Goal: Task Accomplishment & Management: Manage account settings

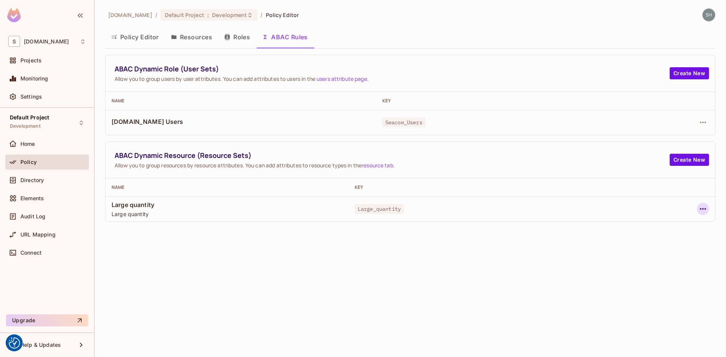
click at [705, 211] on icon "button" at bounding box center [703, 209] width 9 height 9
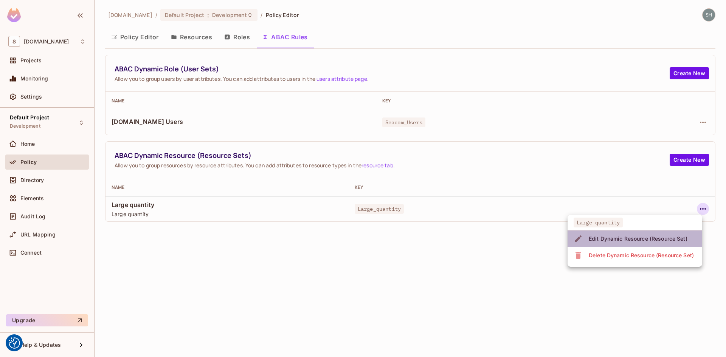
click at [617, 238] on div "Edit Dynamic Resource (Resource Set)" at bounding box center [638, 239] width 99 height 8
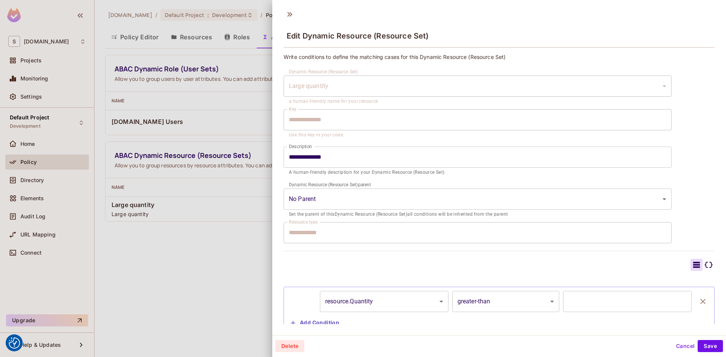
click at [341, 85] on div "Large quantity" at bounding box center [478, 86] width 388 height 21
click at [704, 265] on icon at bounding box center [708, 265] width 9 height 9
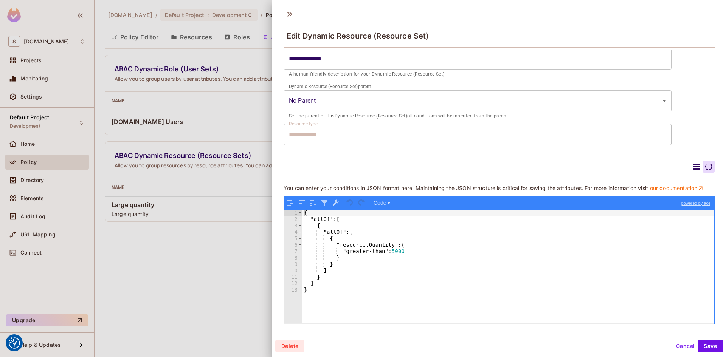
scroll to position [113, 0]
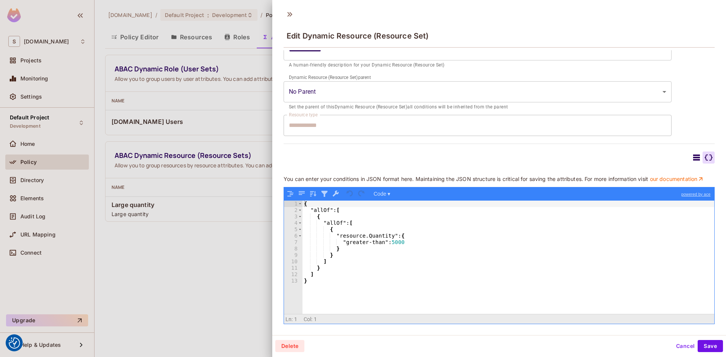
click at [693, 155] on icon at bounding box center [696, 158] width 7 height 6
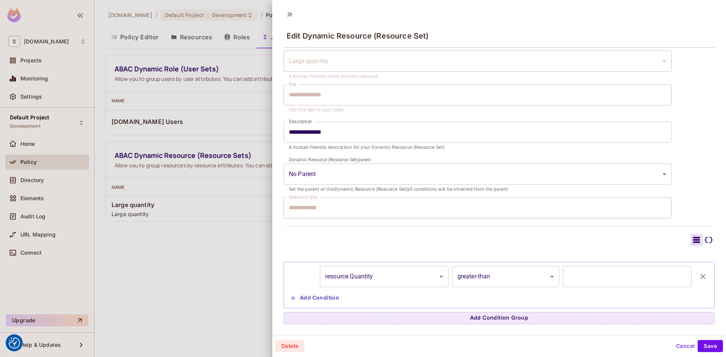
scroll to position [1, 0]
click at [678, 347] on button "Cancel" at bounding box center [685, 345] width 25 height 12
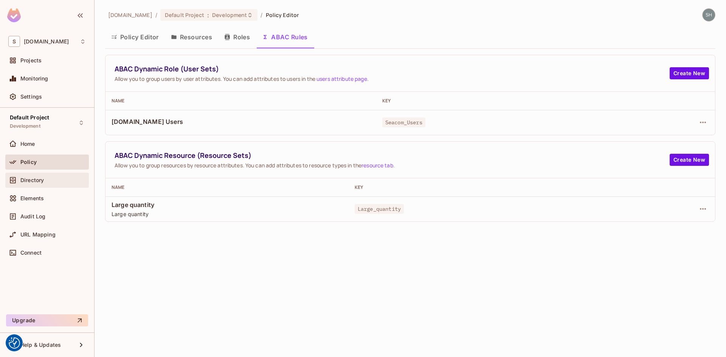
click at [25, 182] on span "Directory" at bounding box center [31, 180] width 23 height 6
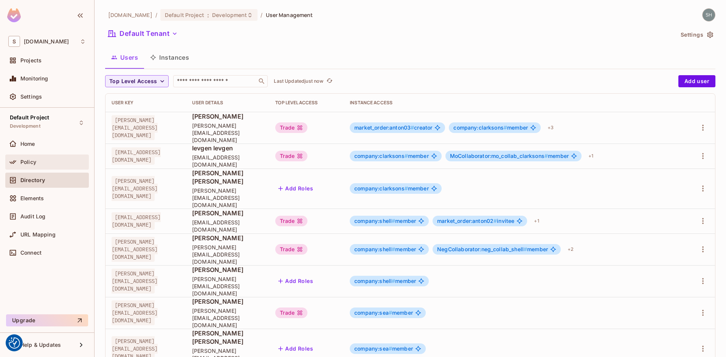
click at [25, 163] on span "Policy" at bounding box center [28, 162] width 16 height 6
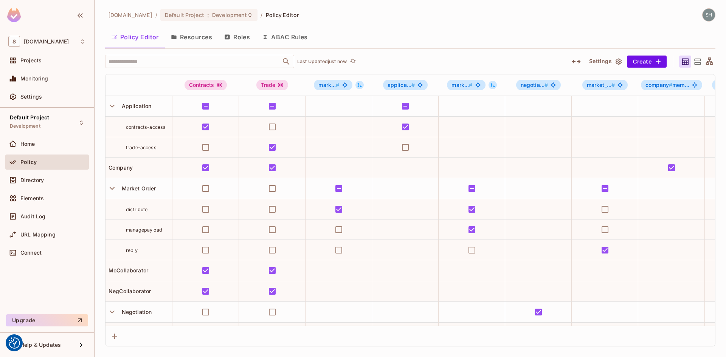
click at [237, 37] on button "Roles" at bounding box center [237, 37] width 38 height 19
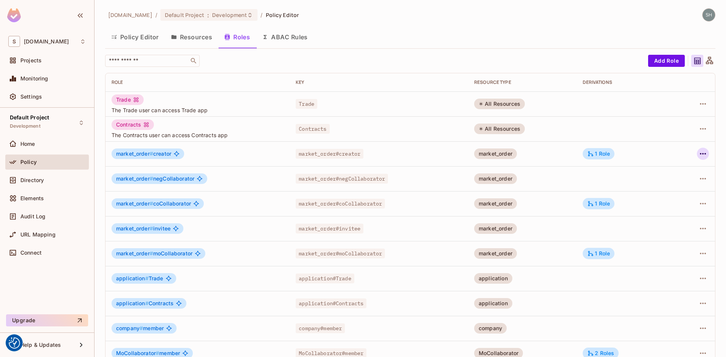
click at [699, 154] on icon "button" at bounding box center [703, 153] width 9 height 9
click at [408, 16] on div at bounding box center [363, 178] width 726 height 357
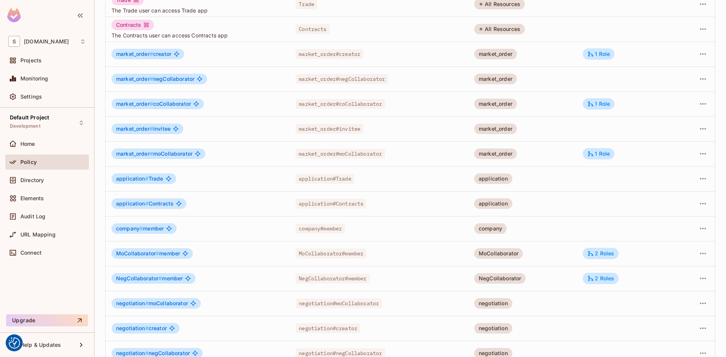
scroll to position [113, 0]
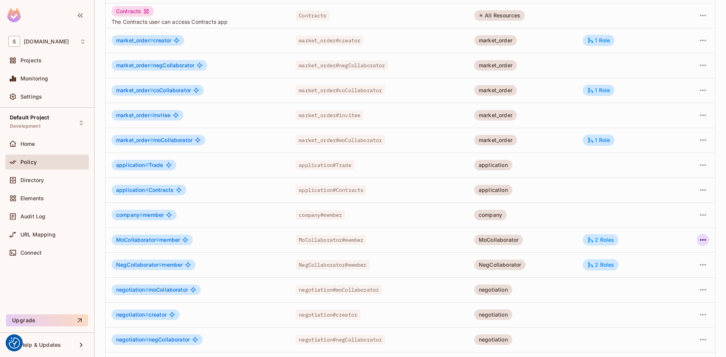
click at [700, 239] on icon "button" at bounding box center [703, 240] width 9 height 9
click at [663, 259] on div "Edit Role" at bounding box center [663, 258] width 23 height 8
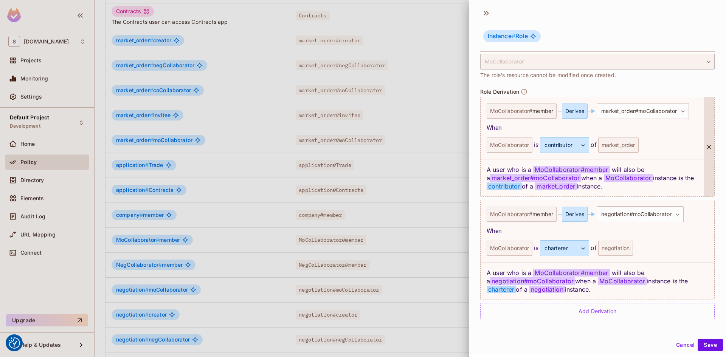
scroll to position [177, 0]
click at [512, 248] on div "MoCollaborator" at bounding box center [510, 248] width 46 height 15
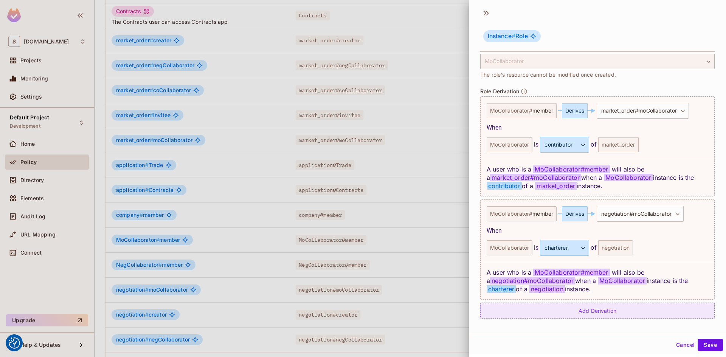
click at [581, 311] on div "Add Derivation" at bounding box center [597, 311] width 235 height 16
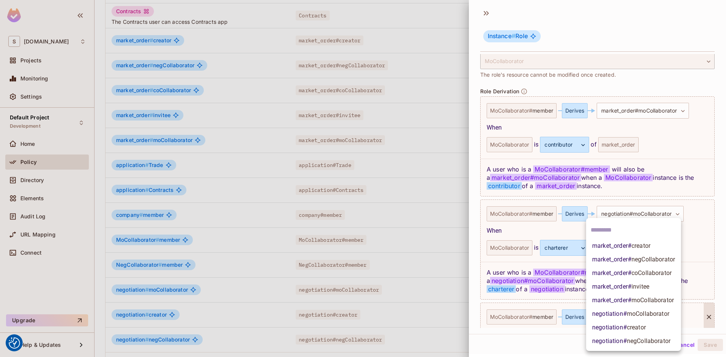
click at [661, 316] on body "We use cookies to enhance your browsing experience, serve personalized ads or c…" at bounding box center [363, 178] width 726 height 357
click at [714, 236] on div at bounding box center [363, 178] width 726 height 357
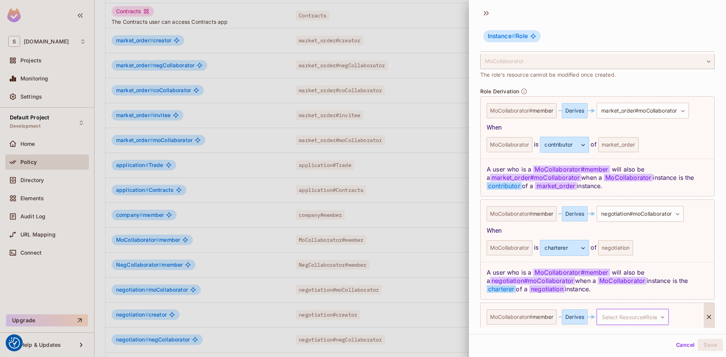
click at [663, 317] on body "We use cookies to enhance your browsing experience, serve personalized ads or c…" at bounding box center [363, 178] width 726 height 357
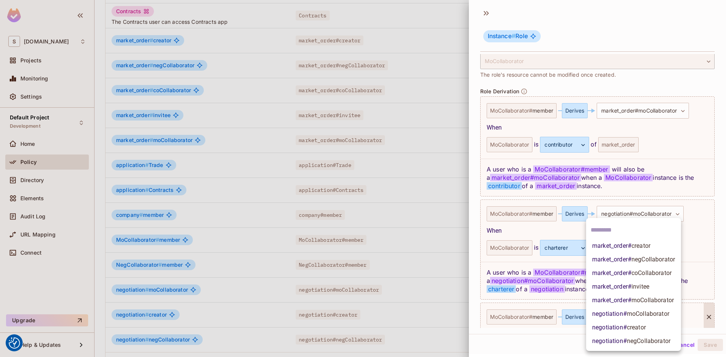
click at [646, 314] on span "moCollaborator" at bounding box center [648, 314] width 42 height 7
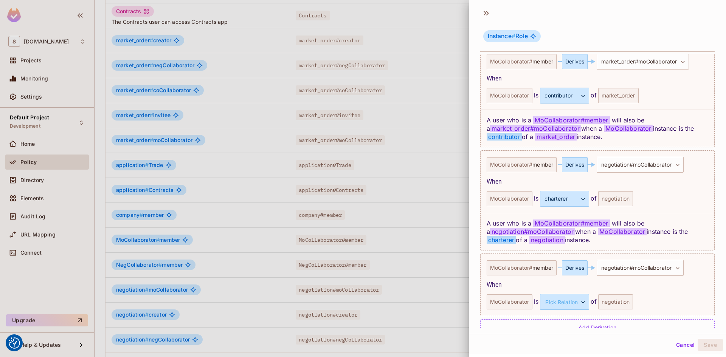
scroll to position [243, 0]
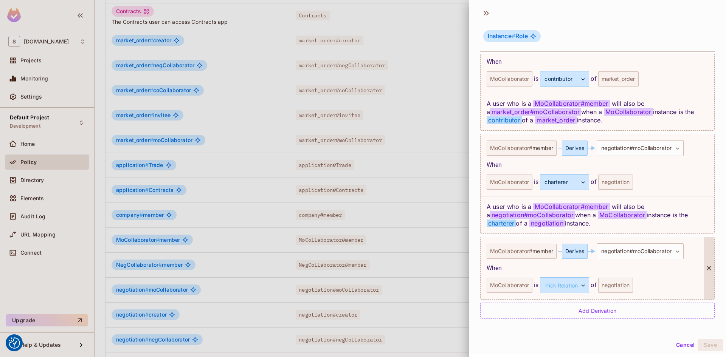
click at [619, 286] on div "negotiation" at bounding box center [615, 285] width 35 height 15
click at [567, 286] on body "We use cookies to enhance your browsing experience, serve personalized ads or c…" at bounding box center [363, 178] width 726 height 357
click at [666, 271] on div at bounding box center [363, 178] width 726 height 357
click at [677, 346] on button "Cancel" at bounding box center [685, 345] width 25 height 12
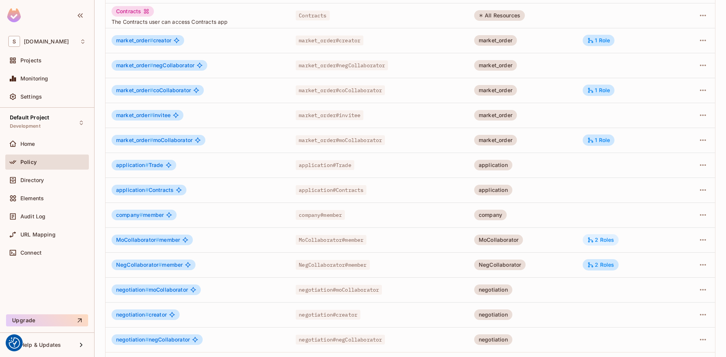
click at [602, 238] on div "2 Roles" at bounding box center [600, 240] width 27 height 7
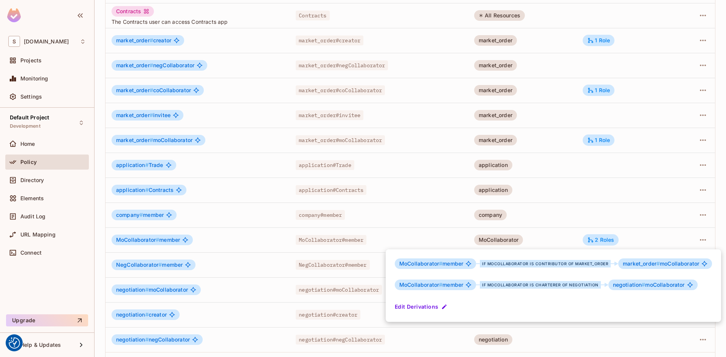
click at [595, 13] on div at bounding box center [363, 178] width 726 height 357
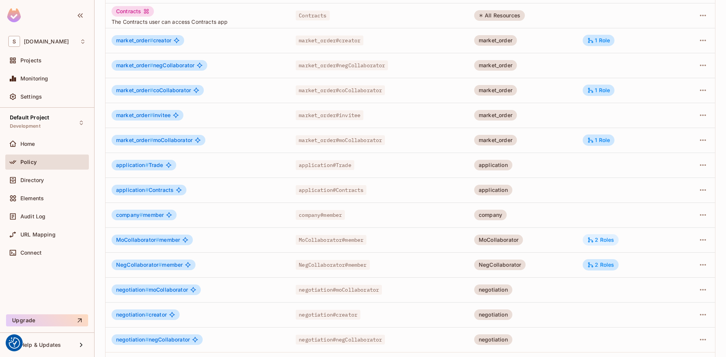
click at [600, 242] on div "2 Roles" at bounding box center [600, 240] width 27 height 7
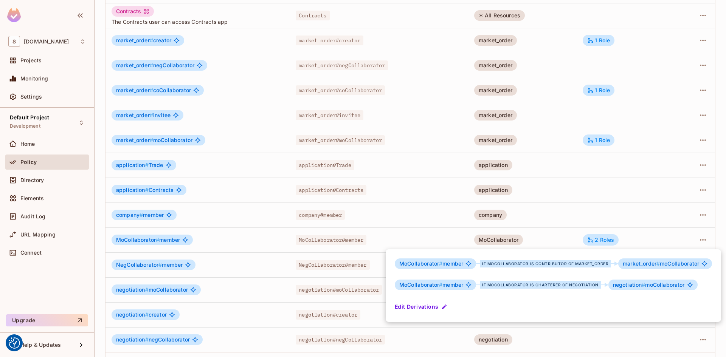
click at [645, 16] on div at bounding box center [363, 178] width 726 height 357
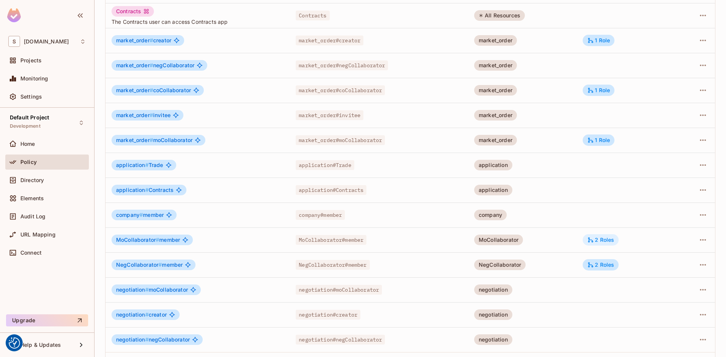
click at [607, 241] on div "2 Roles" at bounding box center [600, 240] width 27 height 7
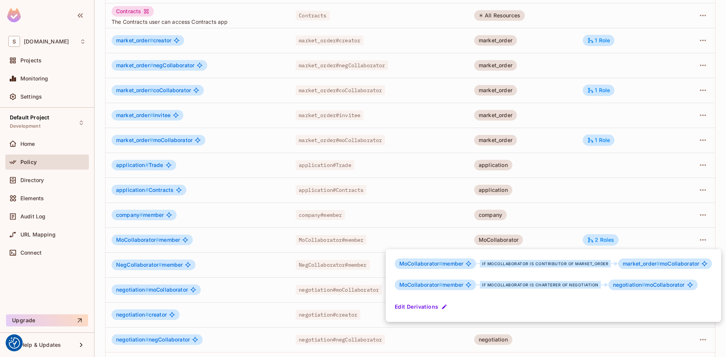
click at [610, 10] on div at bounding box center [363, 178] width 726 height 357
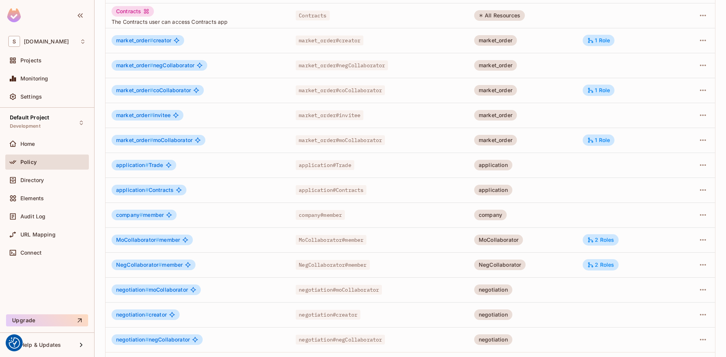
scroll to position [140, 0]
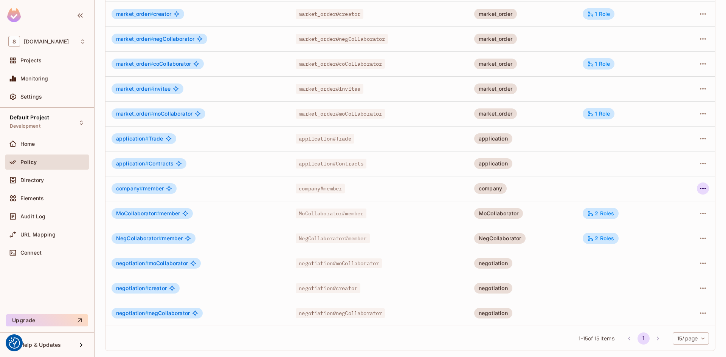
click at [699, 188] on icon "button" at bounding box center [703, 188] width 9 height 9
click at [666, 205] on div "Edit Role" at bounding box center [663, 206] width 23 height 8
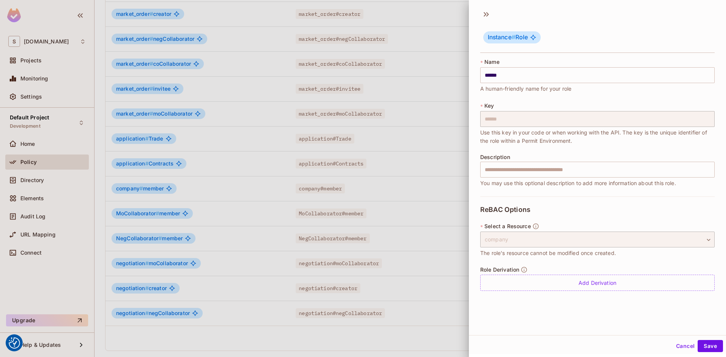
scroll to position [1, 0]
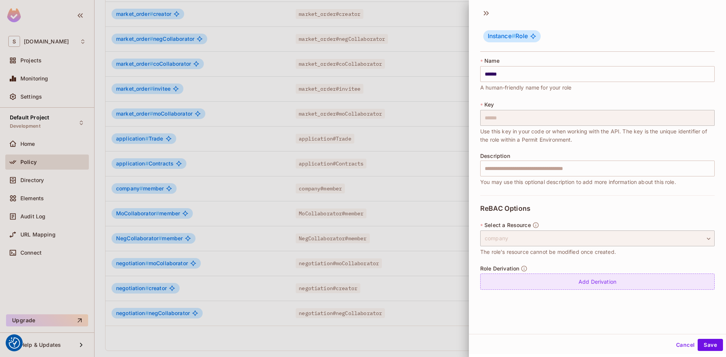
click at [600, 279] on div "Add Derivation" at bounding box center [597, 282] width 235 height 16
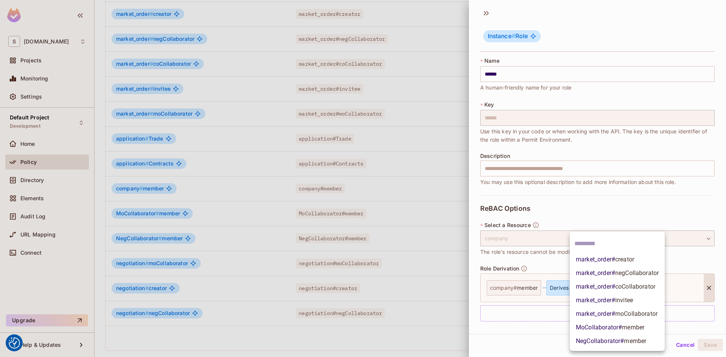
click at [651, 288] on body "We use cookies to enhance your browsing experience, serve personalized ads or c…" at bounding box center [363, 178] width 726 height 357
click at [692, 210] on div at bounding box center [363, 178] width 726 height 357
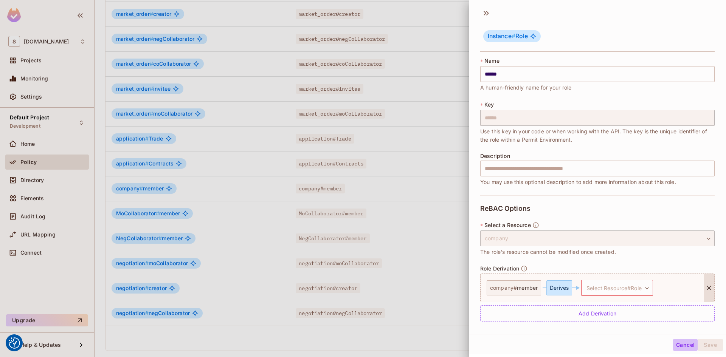
click at [679, 346] on button "Cancel" at bounding box center [685, 345] width 25 height 12
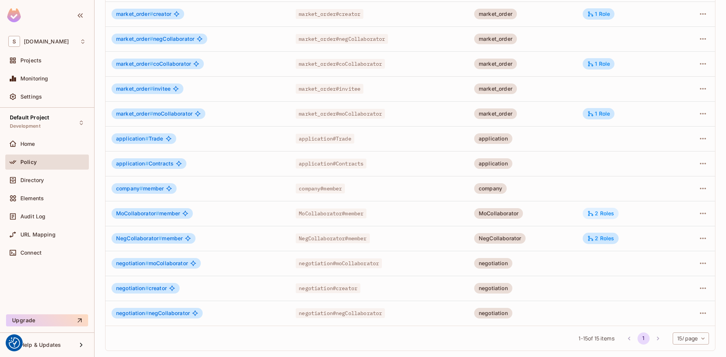
click at [603, 213] on div "2 Roles" at bounding box center [600, 213] width 27 height 7
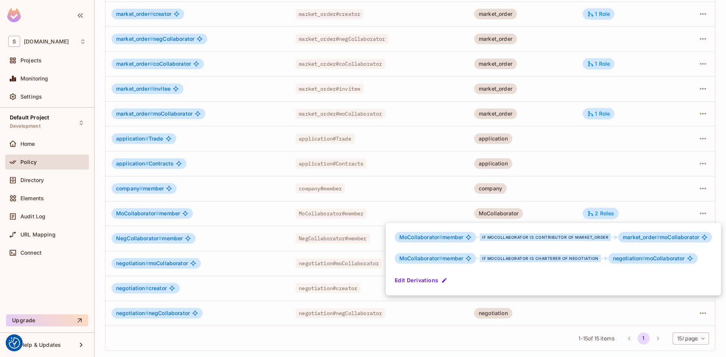
click at [603, 64] on div at bounding box center [363, 178] width 726 height 357
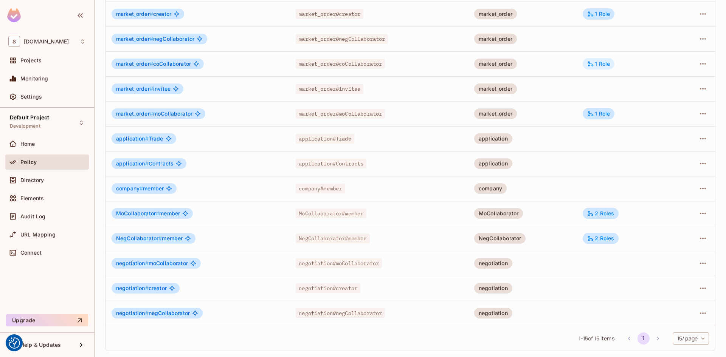
click at [590, 65] on icon at bounding box center [590, 64] width 7 height 7
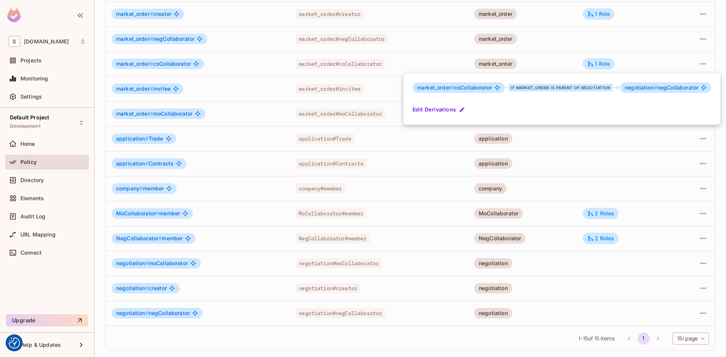
click at [660, 62] on div at bounding box center [363, 178] width 726 height 357
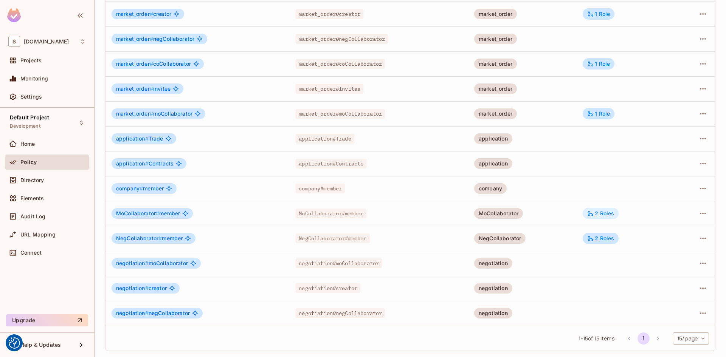
click at [598, 211] on div "2 Roles" at bounding box center [600, 213] width 27 height 7
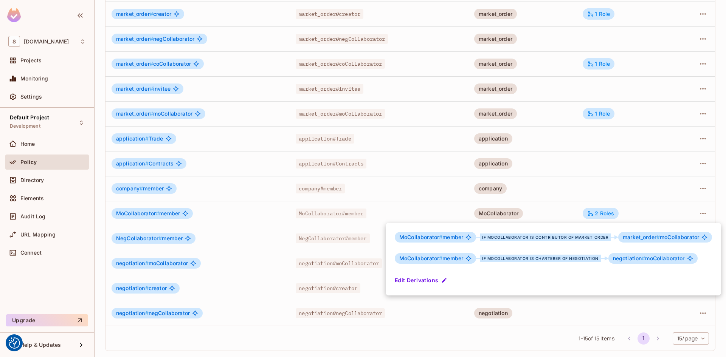
click at [699, 63] on div at bounding box center [363, 178] width 726 height 357
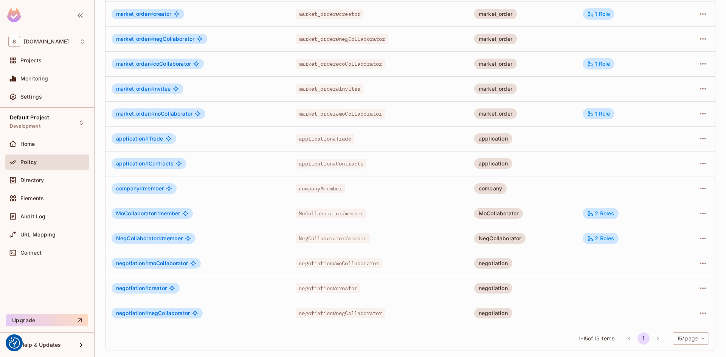
click at [699, 63] on icon "button" at bounding box center [703, 63] width 9 height 9
click at [667, 79] on div "Edit Role" at bounding box center [663, 82] width 23 height 8
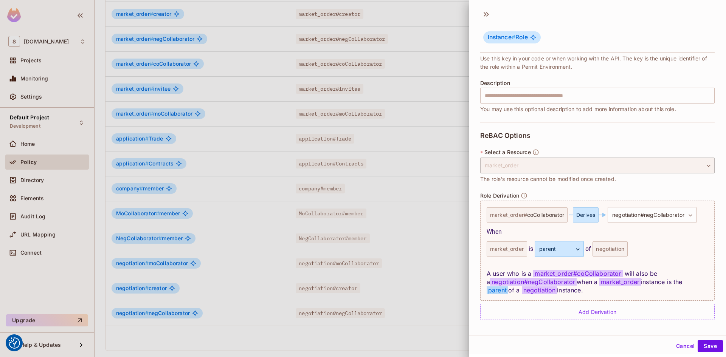
scroll to position [74, 0]
click at [553, 316] on div "Add Derivation" at bounding box center [597, 312] width 235 height 16
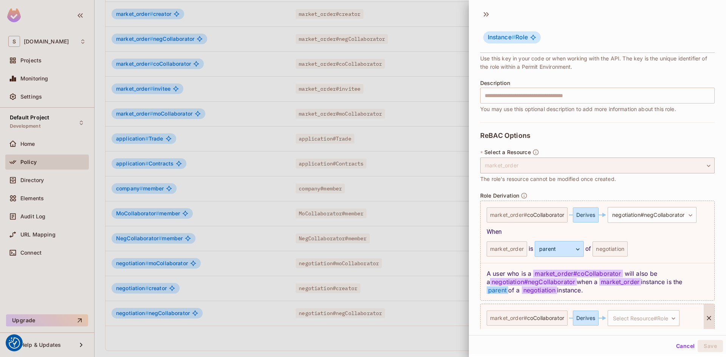
scroll to position [80, 0]
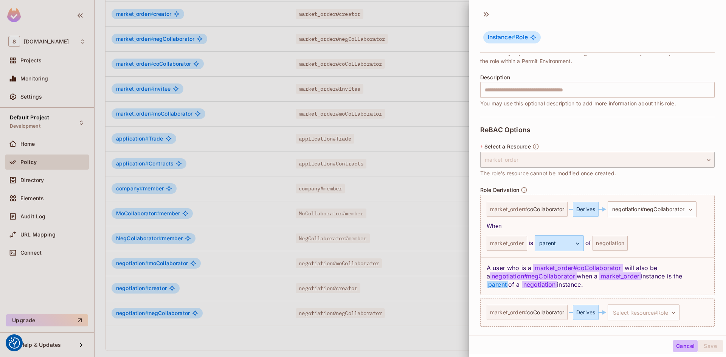
click at [679, 348] on button "Cancel" at bounding box center [685, 346] width 25 height 12
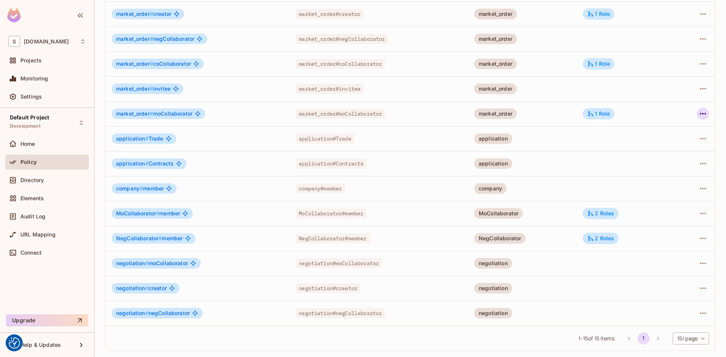
click at [702, 115] on button "button" at bounding box center [703, 114] width 12 height 12
click at [665, 131] on div "Edit Role" at bounding box center [663, 131] width 23 height 8
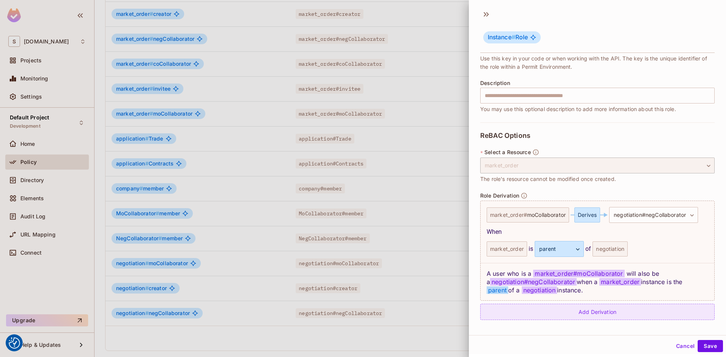
click at [567, 314] on div "Add Derivation" at bounding box center [597, 312] width 235 height 16
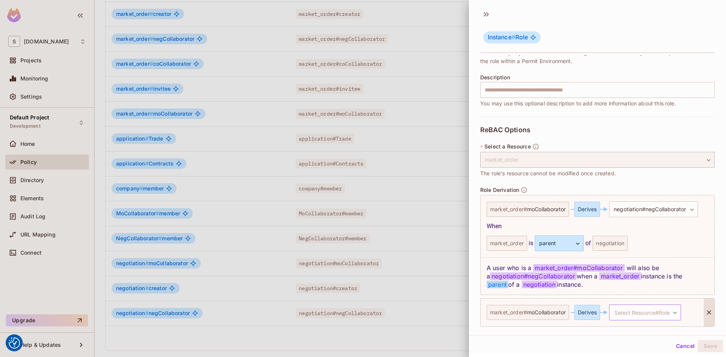
click at [674, 315] on body "We use cookies to enhance your browsing experience, serve personalized ads or c…" at bounding box center [363, 178] width 726 height 357
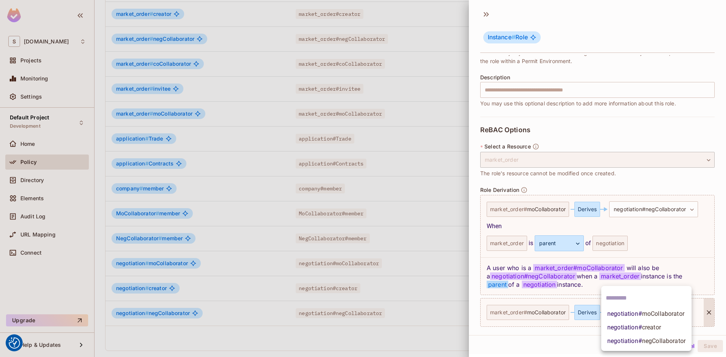
click at [706, 106] on div at bounding box center [363, 178] width 726 height 357
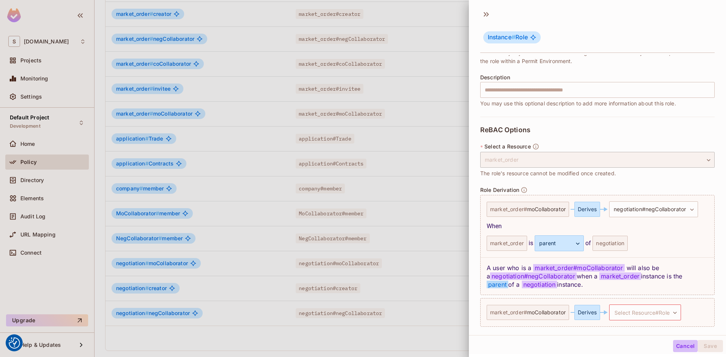
click at [677, 349] on button "Cancel" at bounding box center [685, 346] width 25 height 12
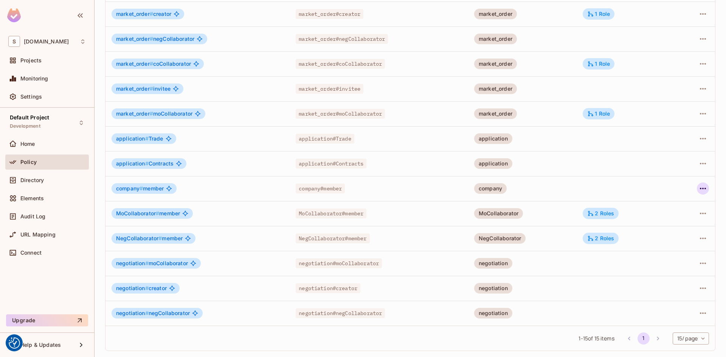
click at [699, 188] on icon "button" at bounding box center [703, 188] width 9 height 9
click at [665, 207] on div "Edit Role" at bounding box center [663, 206] width 23 height 8
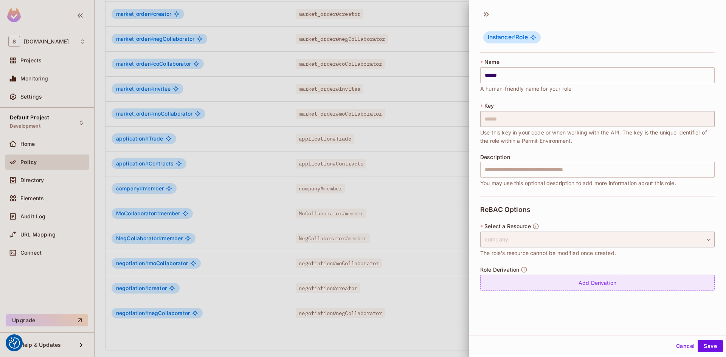
click at [587, 286] on div "Add Derivation" at bounding box center [597, 283] width 235 height 16
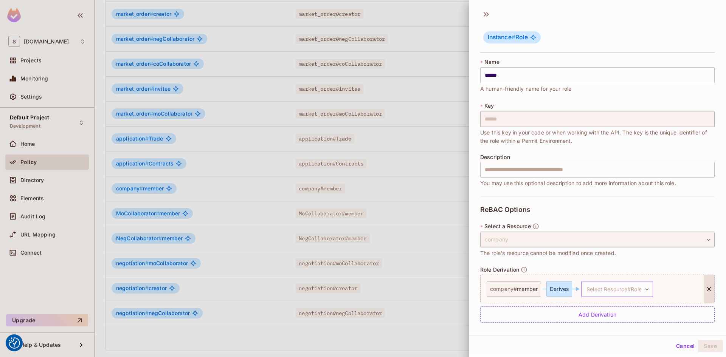
click at [648, 286] on body "We use cookies to enhance your browsing experience, serve personalized ads or c…" at bounding box center [363, 178] width 726 height 357
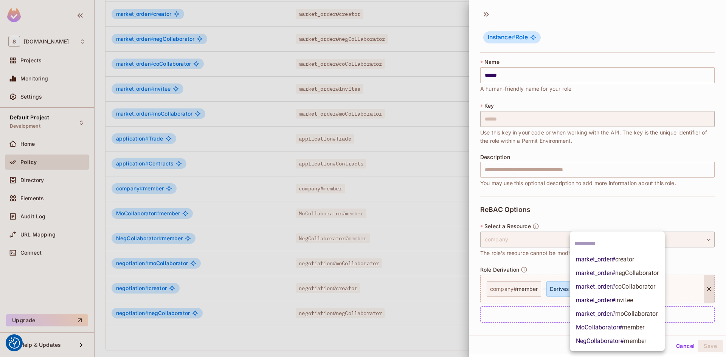
click at [681, 348] on div at bounding box center [363, 178] width 726 height 357
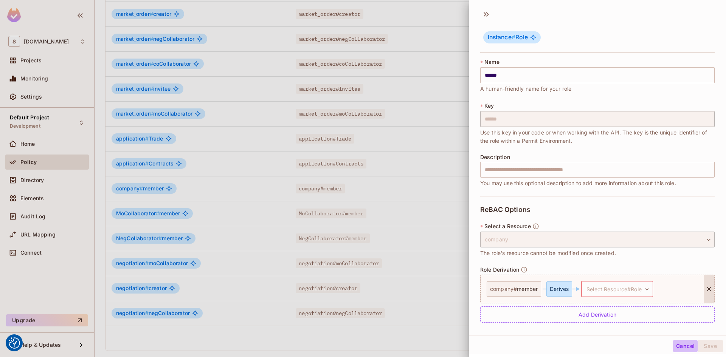
click at [681, 348] on button "Cancel" at bounding box center [685, 346] width 25 height 12
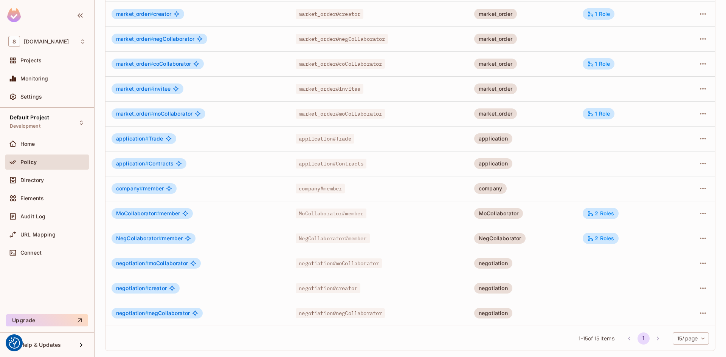
scroll to position [0, 0]
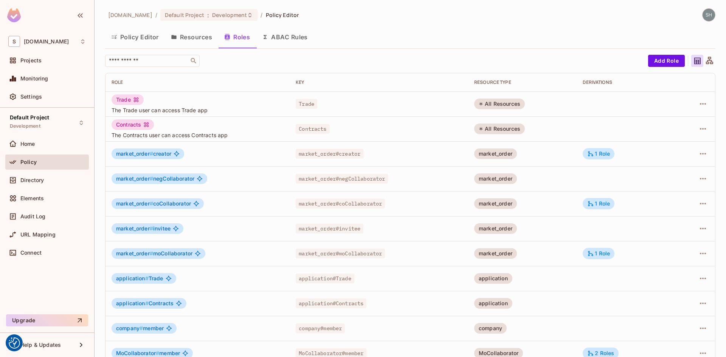
click at [145, 38] on button "Policy Editor" at bounding box center [135, 37] width 60 height 19
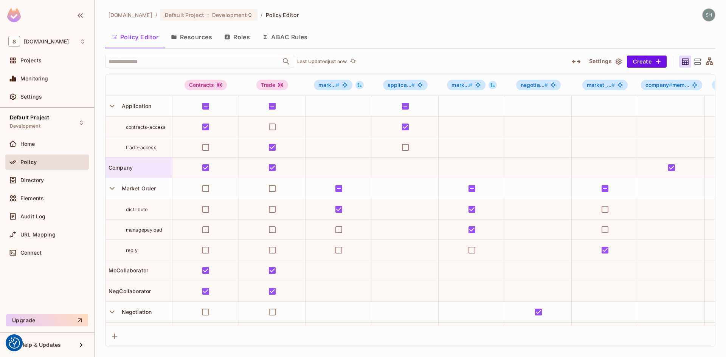
click at [123, 168] on span "Company" at bounding box center [119, 168] width 27 height 6
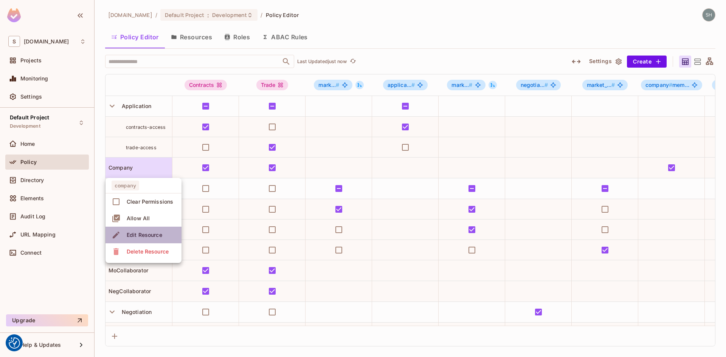
click at [149, 235] on div "Edit Resource" at bounding box center [145, 235] width 36 height 8
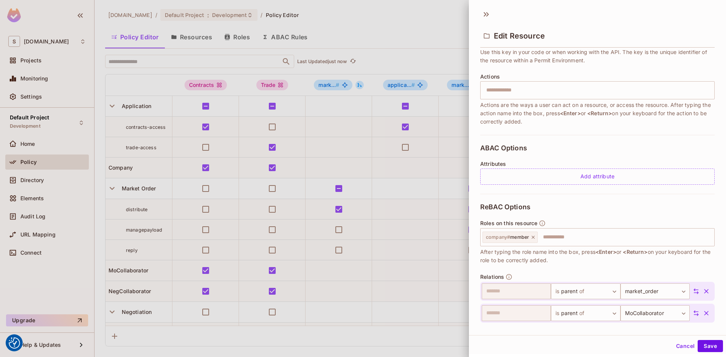
scroll to position [113, 0]
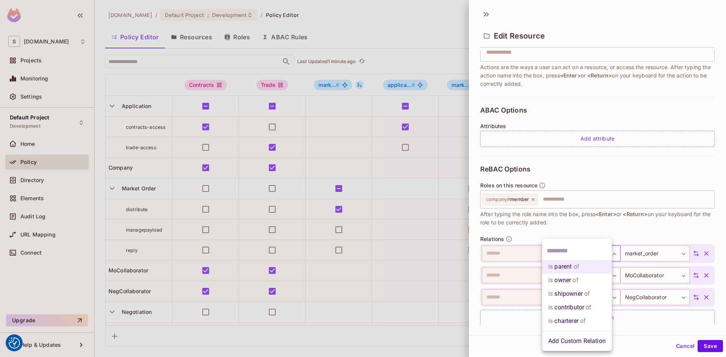
click at [606, 255] on body "We use cookies to enhance your browsing experience, serve personalized ads or c…" at bounding box center [363, 178] width 726 height 357
click at [555, 200] on div at bounding box center [363, 178] width 726 height 357
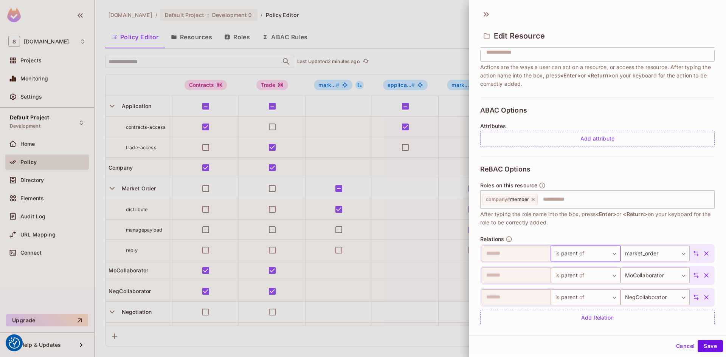
click at [555, 200] on input "text" at bounding box center [625, 199] width 173 height 15
click at [427, 35] on div at bounding box center [363, 178] width 726 height 357
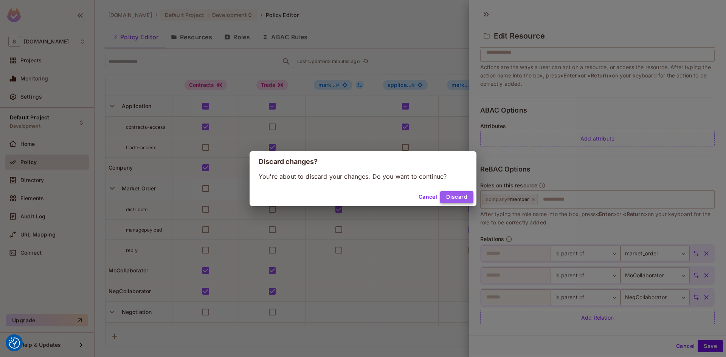
click at [449, 201] on button "Discard" at bounding box center [456, 197] width 33 height 12
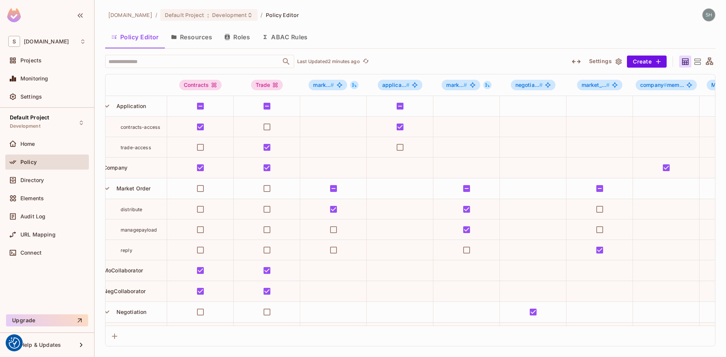
scroll to position [0, 0]
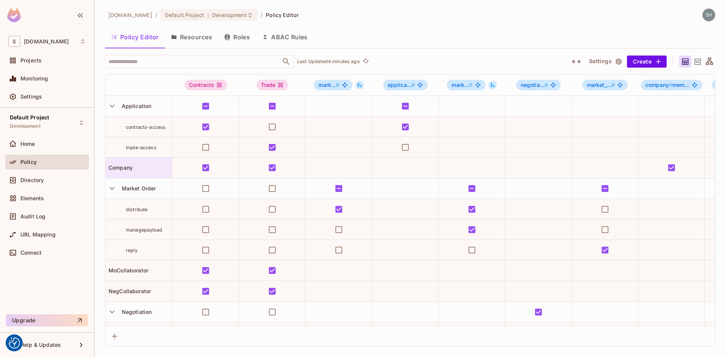
click at [123, 170] on span "Company" at bounding box center [119, 168] width 27 height 6
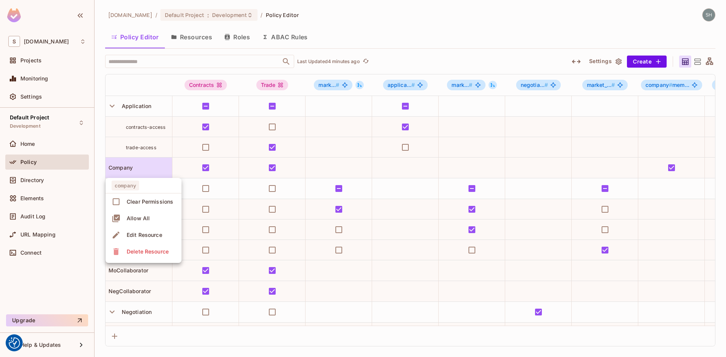
click at [144, 237] on div "Edit Resource" at bounding box center [145, 235] width 36 height 8
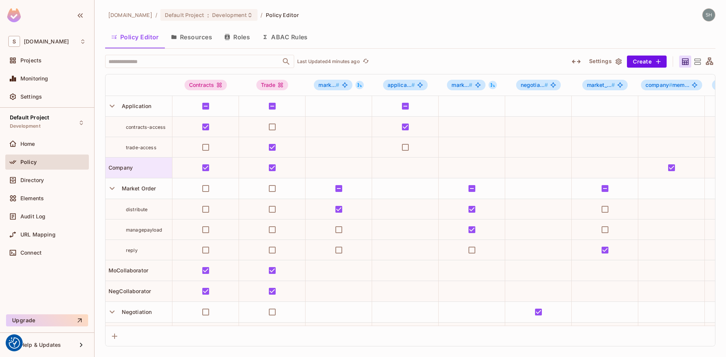
click at [120, 170] on span "Company" at bounding box center [119, 168] width 27 height 6
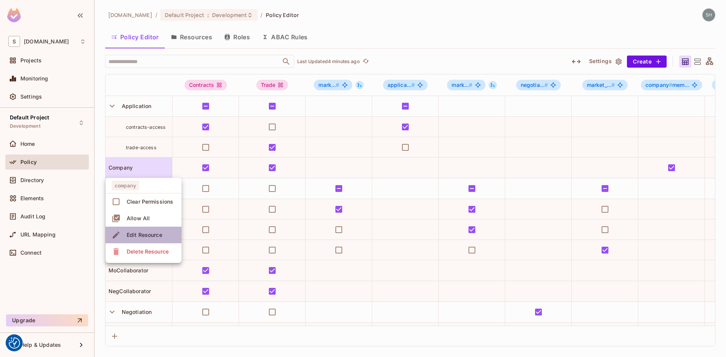
click at [137, 231] on span "Edit Resource" at bounding box center [144, 235] width 40 height 12
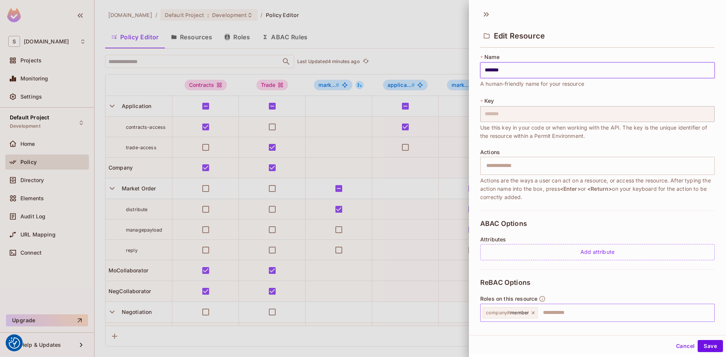
click at [569, 314] on input "text" at bounding box center [625, 313] width 173 height 15
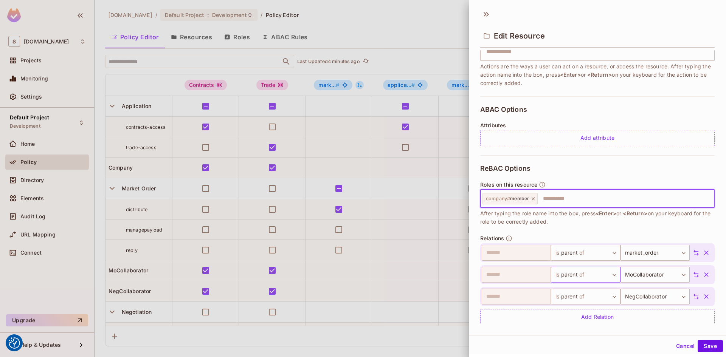
scroll to position [124, 0]
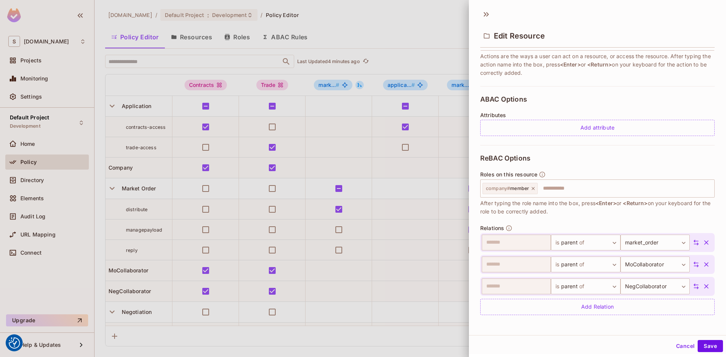
click at [428, 28] on div at bounding box center [363, 178] width 726 height 357
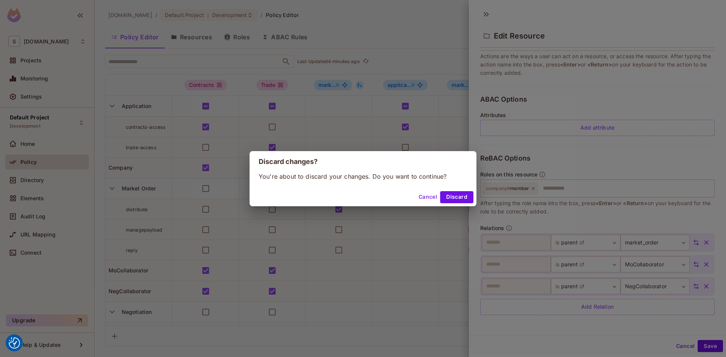
click at [425, 199] on button "Cancel" at bounding box center [428, 197] width 25 height 12
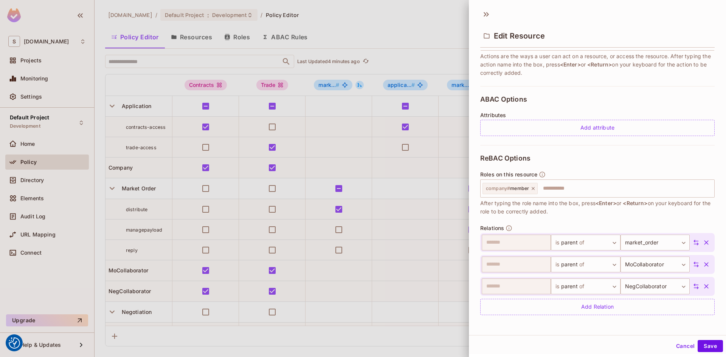
click at [427, 12] on div at bounding box center [363, 178] width 726 height 357
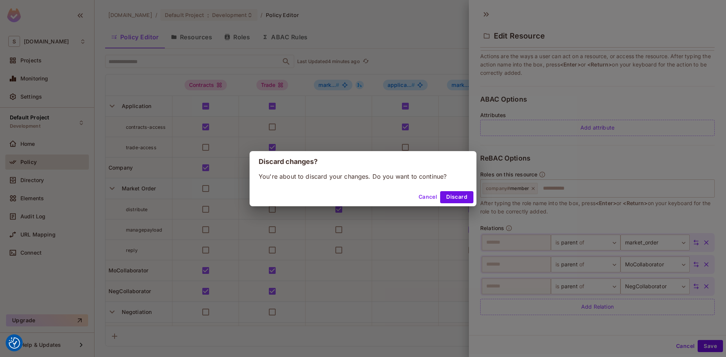
click at [459, 198] on button "Discard" at bounding box center [456, 197] width 33 height 12
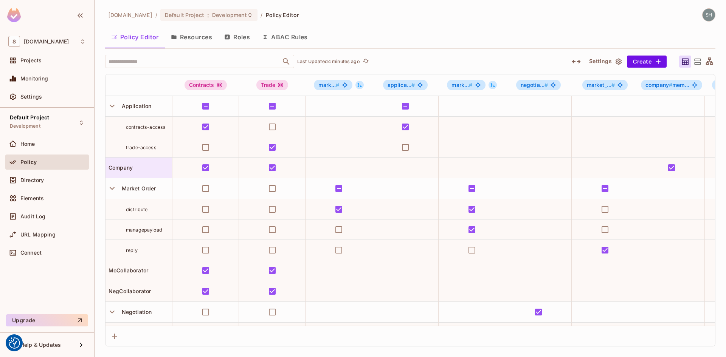
click at [121, 166] on span "Company" at bounding box center [119, 168] width 27 height 6
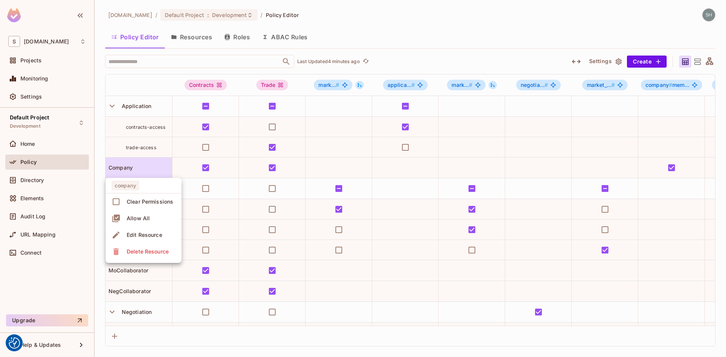
click at [130, 232] on div "Edit Resource" at bounding box center [145, 235] width 36 height 8
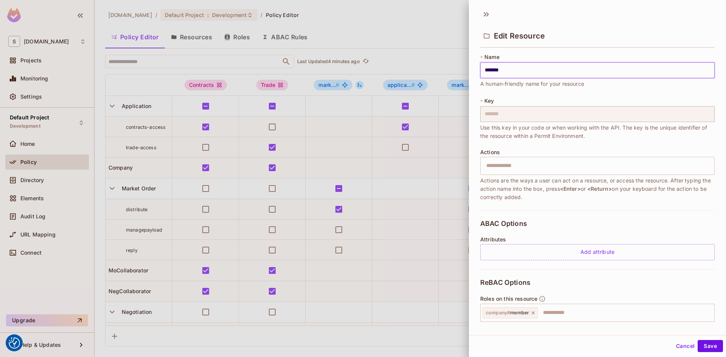
scroll to position [38, 0]
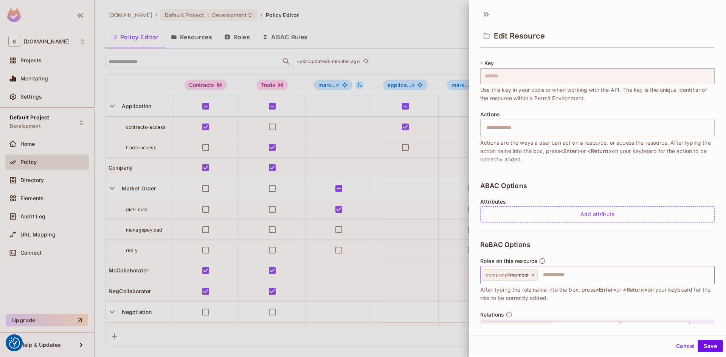
click at [580, 273] on input "text" at bounding box center [625, 275] width 173 height 15
type input "**********"
type input "*"
type input "**********"
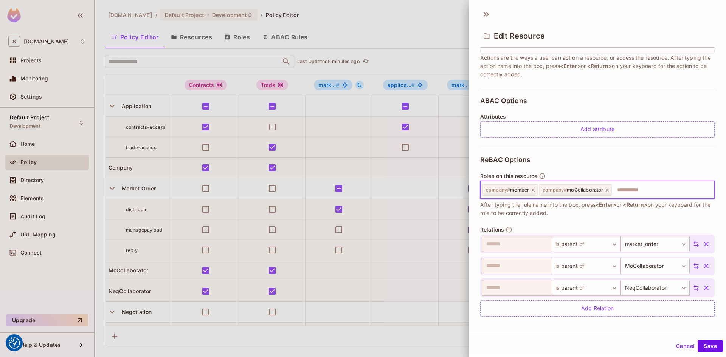
scroll to position [124, 0]
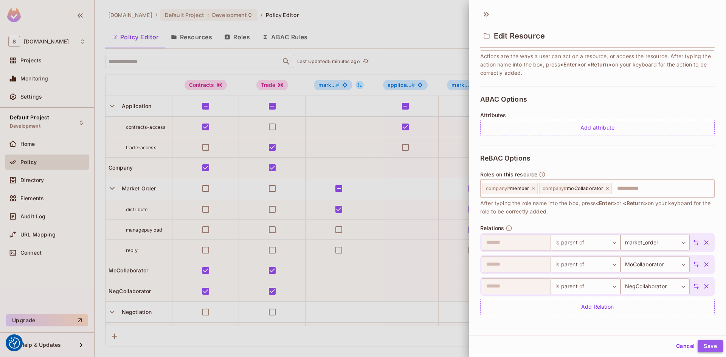
click at [708, 348] on button "Save" at bounding box center [710, 346] width 25 height 12
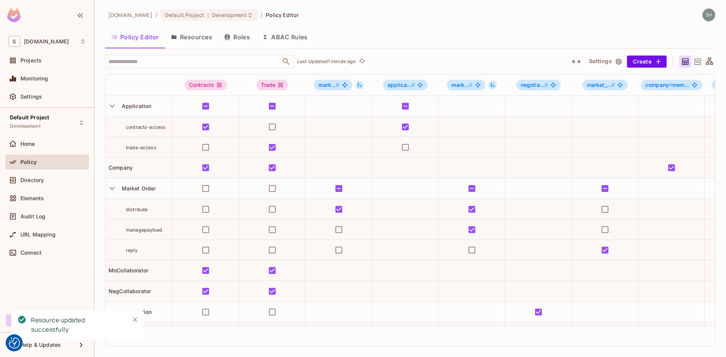
click at [234, 33] on button "Roles" at bounding box center [237, 37] width 38 height 19
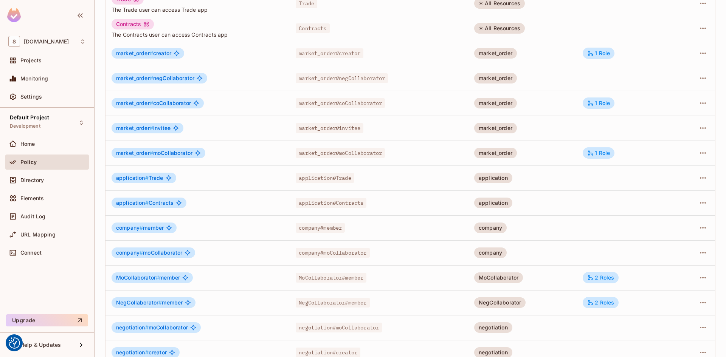
scroll to position [113, 0]
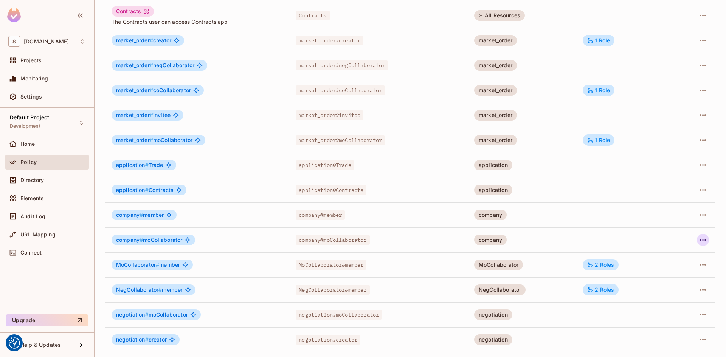
click at [701, 241] on icon "button" at bounding box center [703, 240] width 9 height 9
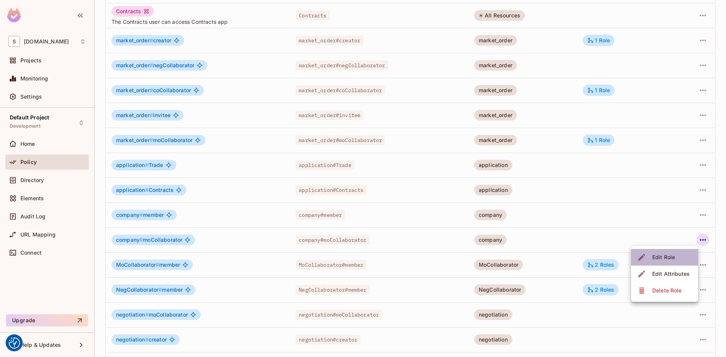
click at [660, 258] on div "Edit Role" at bounding box center [663, 258] width 23 height 8
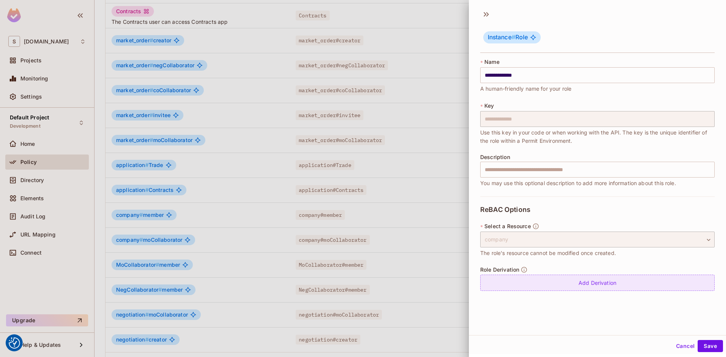
click at [593, 284] on div "Add Derivation" at bounding box center [597, 283] width 235 height 16
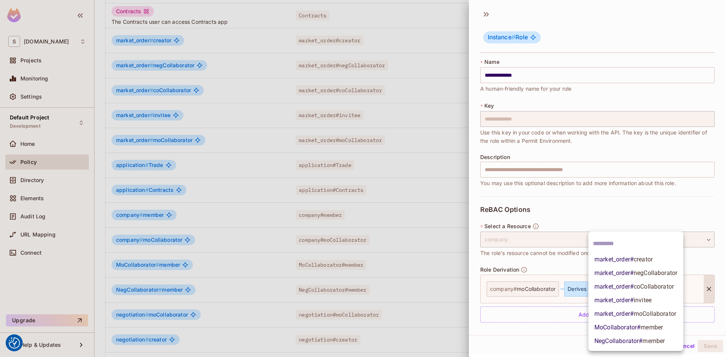
click at [666, 290] on body "We use cookies to enhance your browsing experience, serve personalized ads or c…" at bounding box center [363, 178] width 726 height 357
click at [662, 314] on span "moCollaborator" at bounding box center [655, 314] width 42 height 7
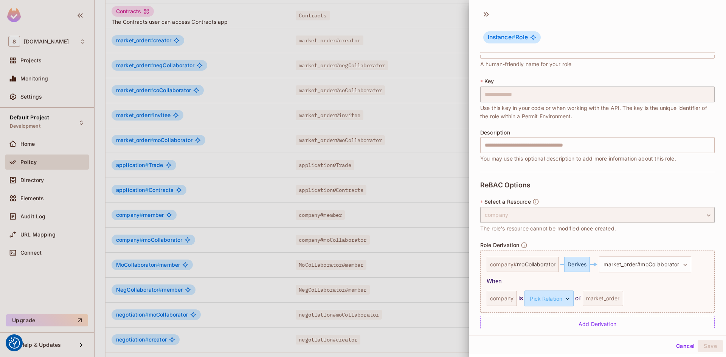
scroll to position [37, 0]
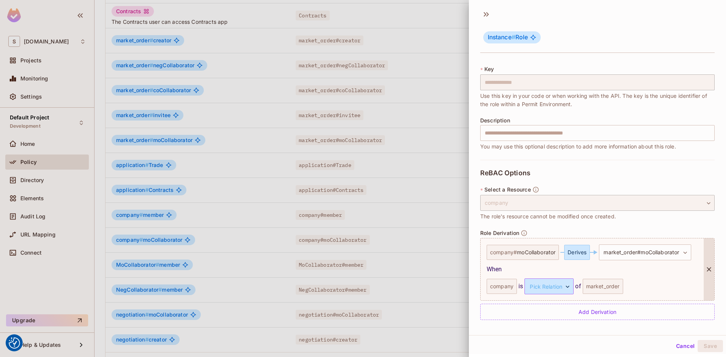
click at [568, 287] on body "We use cookies to enhance your browsing experience, serve personalized ads or c…" at bounding box center [363, 178] width 726 height 357
click at [533, 325] on li "parent" at bounding box center [547, 323] width 70 height 14
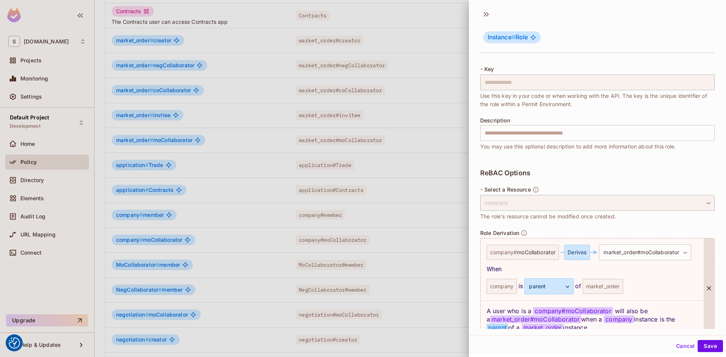
scroll to position [74, 0]
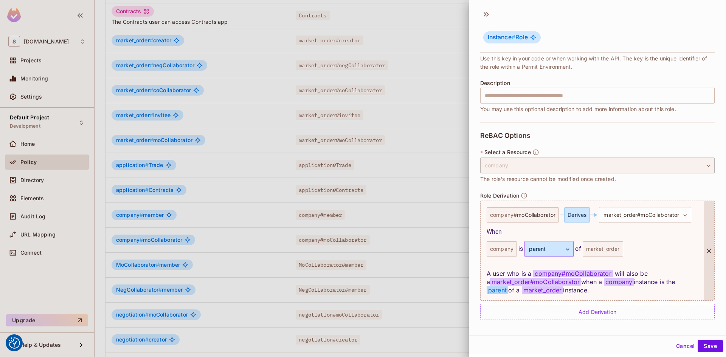
click at [570, 249] on body "We use cookies to enhance your browsing experience, serve personalized ads or c…" at bounding box center [363, 178] width 726 height 357
click at [570, 249] on div at bounding box center [363, 178] width 726 height 357
click at [705, 252] on icon at bounding box center [709, 251] width 8 height 8
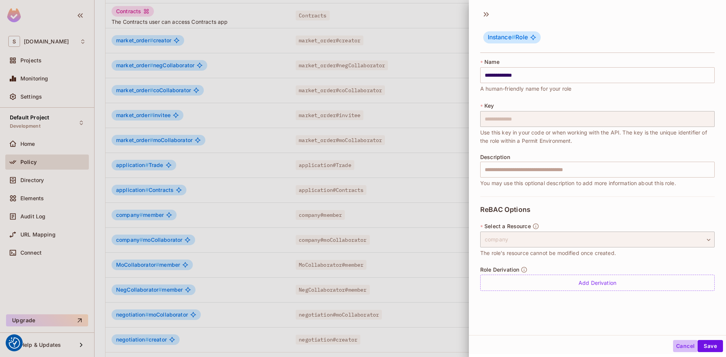
click at [673, 345] on button "Cancel" at bounding box center [685, 346] width 25 height 12
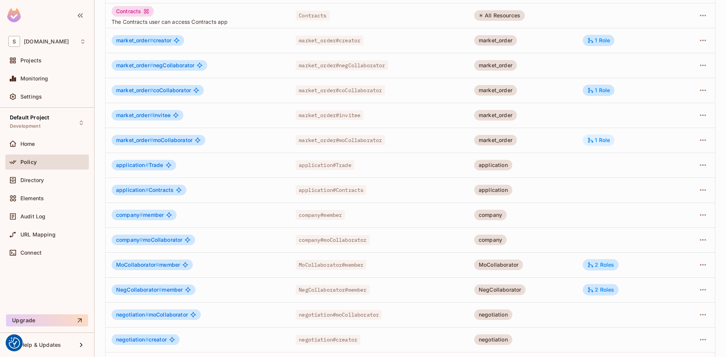
click at [601, 141] on div "1 Role" at bounding box center [598, 140] width 23 height 7
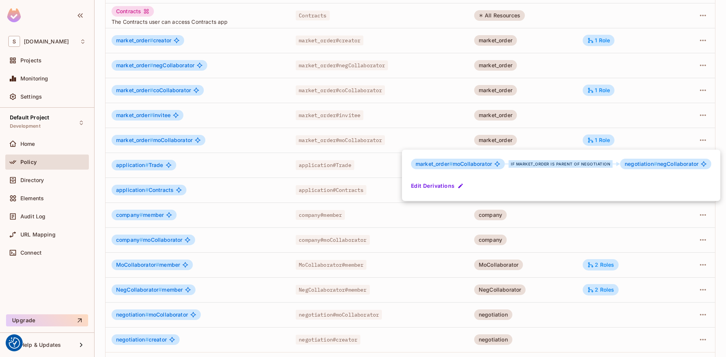
click at [664, 137] on div at bounding box center [363, 178] width 726 height 357
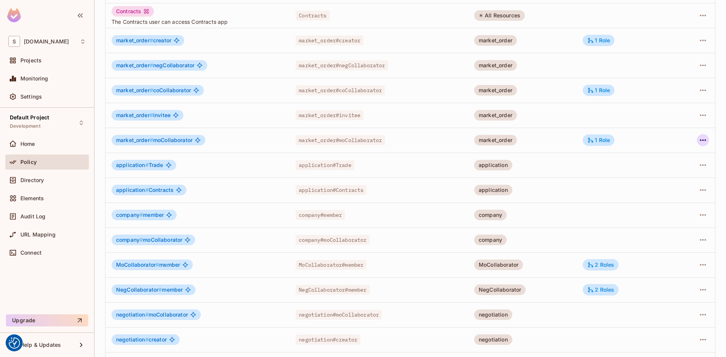
click at [699, 141] on icon "button" at bounding box center [703, 140] width 9 height 9
click at [665, 157] on div "Edit Role" at bounding box center [663, 158] width 23 height 8
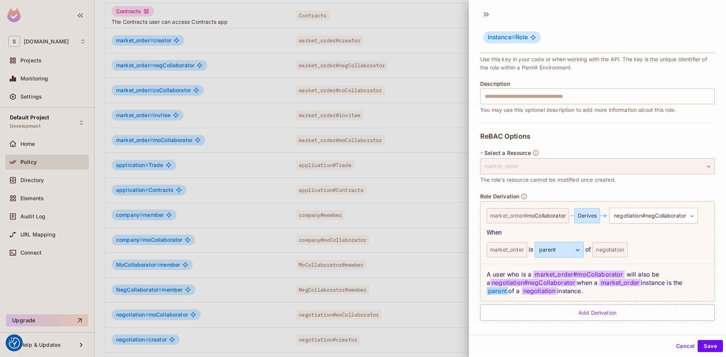
scroll to position [74, 0]
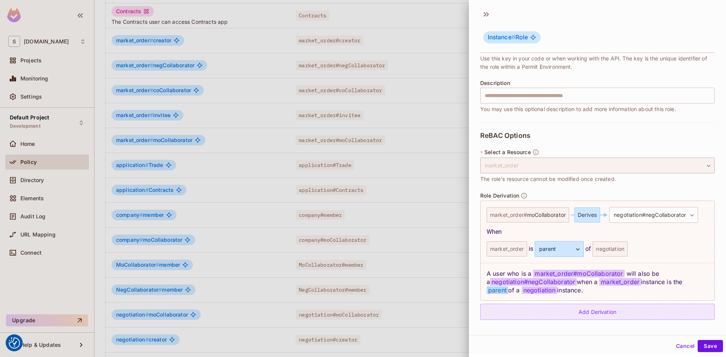
click at [595, 313] on div "Add Derivation" at bounding box center [597, 312] width 235 height 16
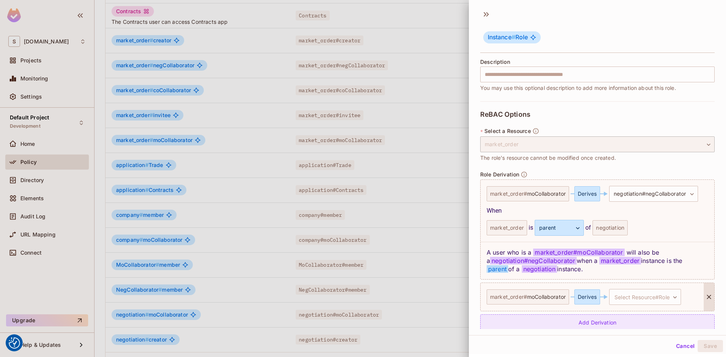
scroll to position [106, 0]
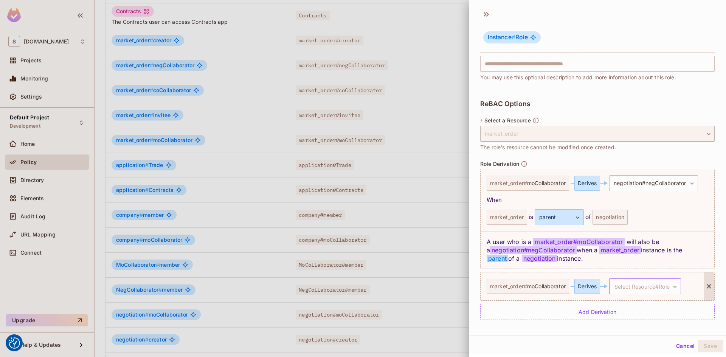
click at [677, 287] on body "We use cookies to enhance your browsing experience, serve personalized ads or c…" at bounding box center [363, 178] width 726 height 357
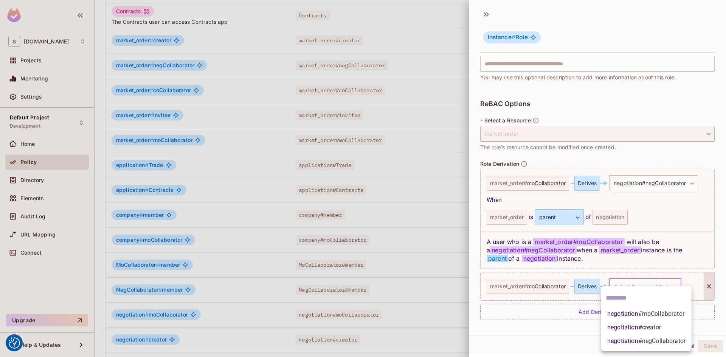
click at [668, 102] on div at bounding box center [363, 178] width 726 height 357
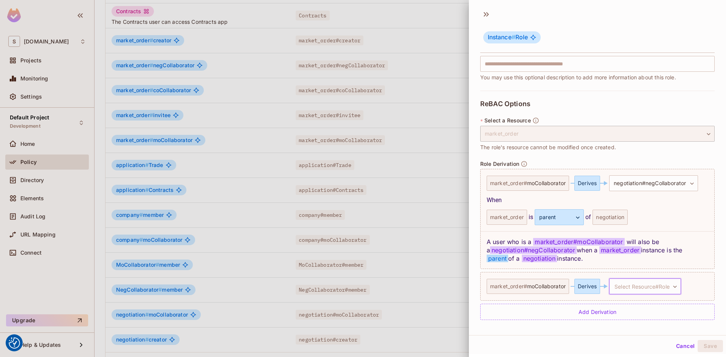
click at [677, 346] on button "Cancel" at bounding box center [685, 346] width 25 height 12
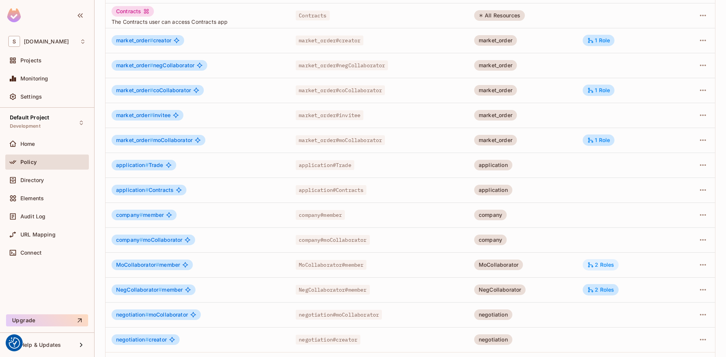
click at [601, 265] on div "2 Roles" at bounding box center [600, 265] width 27 height 7
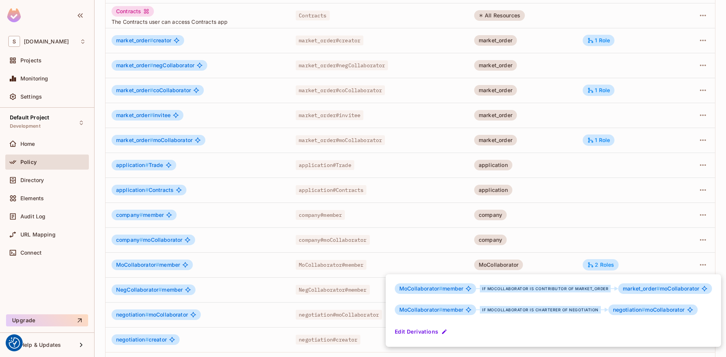
click at [441, 6] on div at bounding box center [363, 178] width 726 height 357
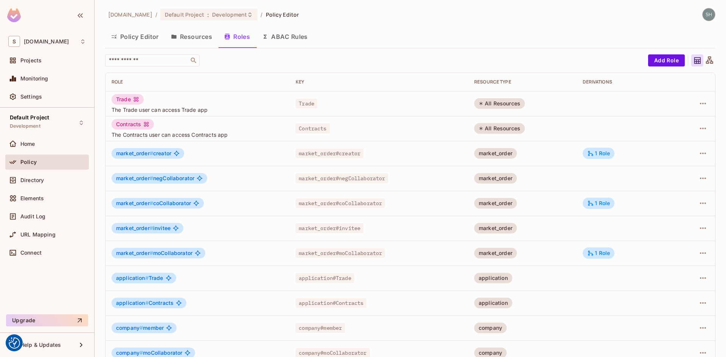
scroll to position [0, 0]
click at [143, 36] on button "Policy Editor" at bounding box center [135, 37] width 60 height 19
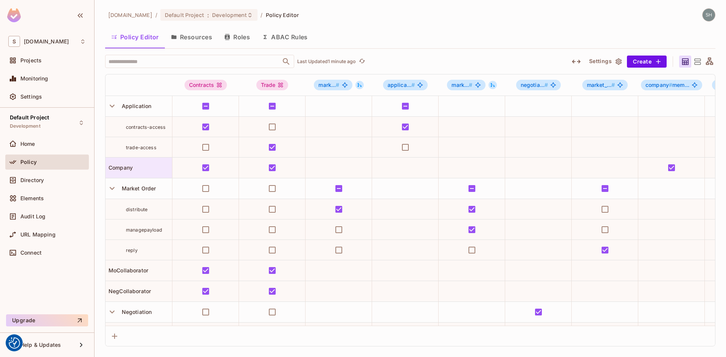
click at [117, 170] on span "Company" at bounding box center [119, 168] width 27 height 6
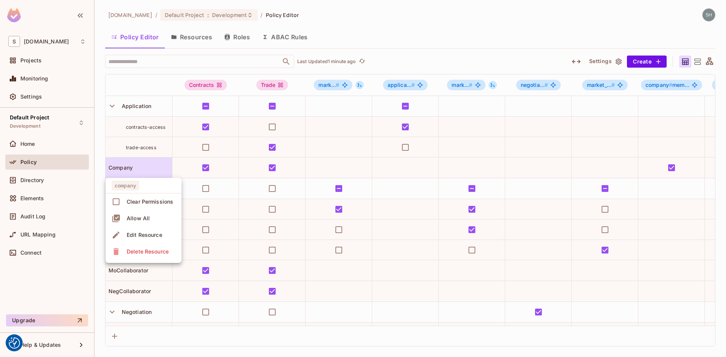
click at [145, 232] on div "Edit Resource" at bounding box center [145, 235] width 36 height 8
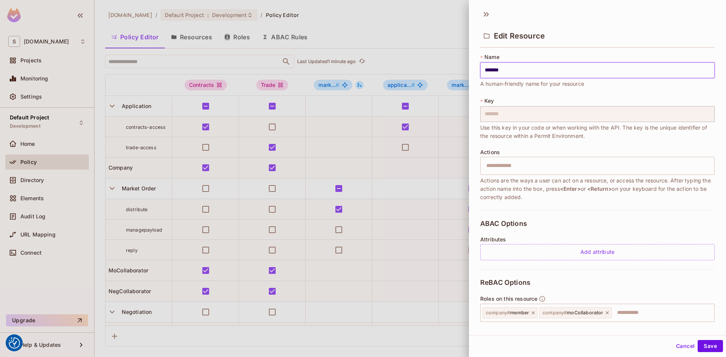
scroll to position [113, 0]
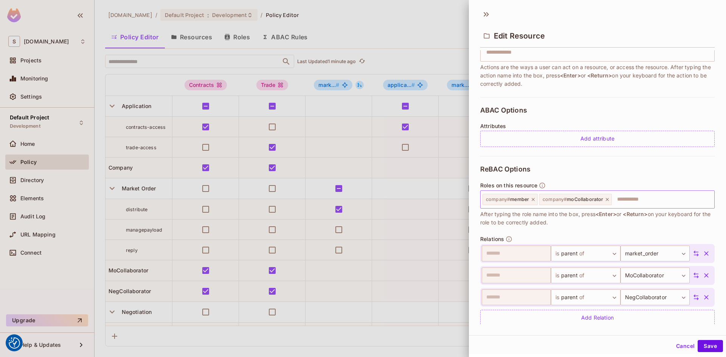
click at [608, 200] on icon at bounding box center [607, 199] width 5 height 5
click at [704, 346] on button "Save" at bounding box center [710, 346] width 25 height 12
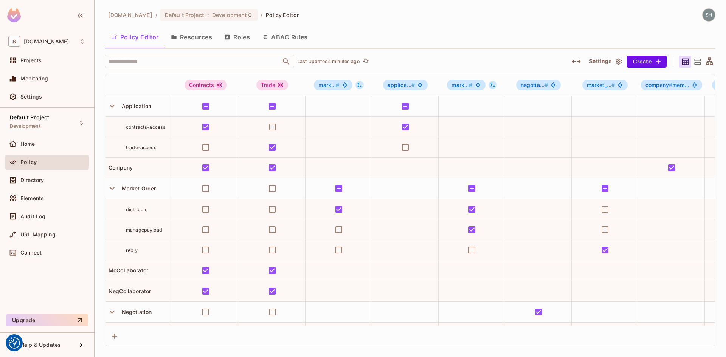
click at [240, 37] on button "Roles" at bounding box center [237, 37] width 38 height 19
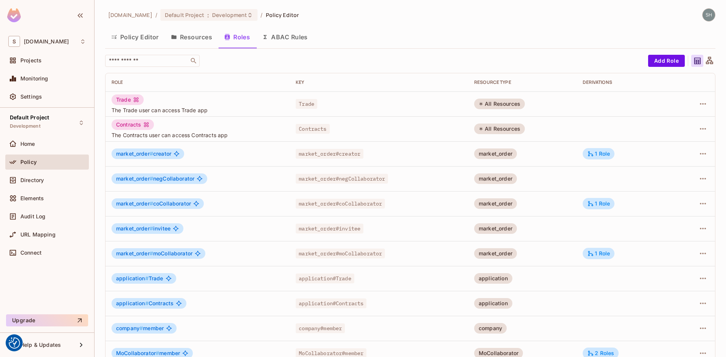
click at [138, 37] on button "Policy Editor" at bounding box center [135, 37] width 60 height 19
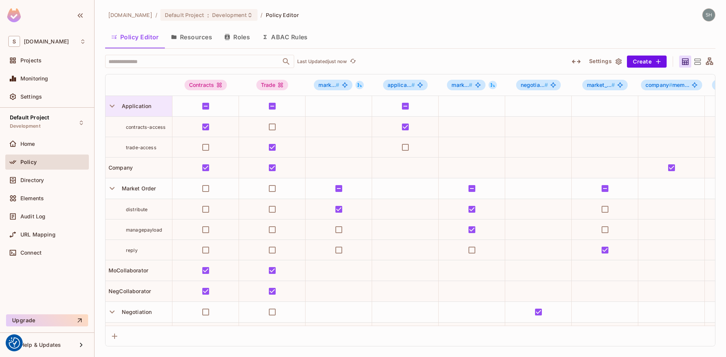
click at [136, 108] on span "Application" at bounding box center [135, 106] width 33 height 6
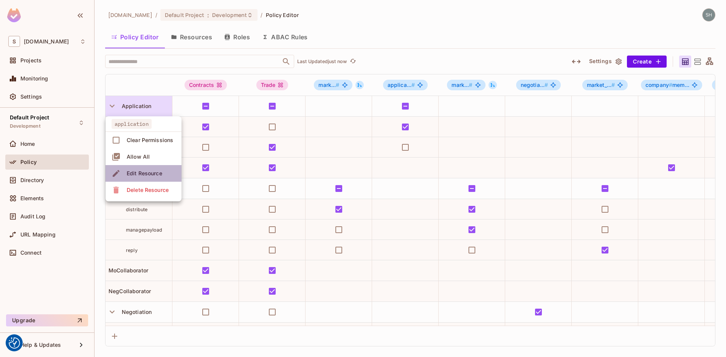
click at [147, 172] on div "Edit Resource" at bounding box center [145, 174] width 36 height 8
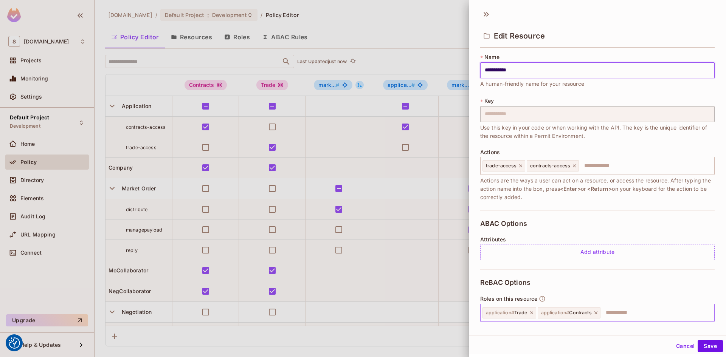
click at [531, 314] on icon at bounding box center [531, 313] width 5 height 5
click at [541, 314] on icon at bounding box center [540, 313] width 5 height 5
click at [708, 347] on button "Save" at bounding box center [710, 346] width 25 height 12
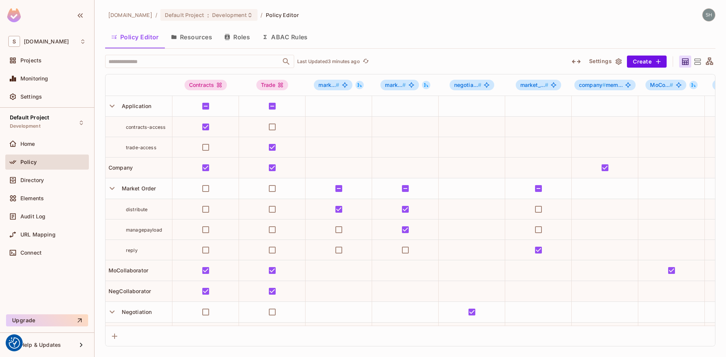
click at [245, 38] on button "Roles" at bounding box center [237, 37] width 38 height 19
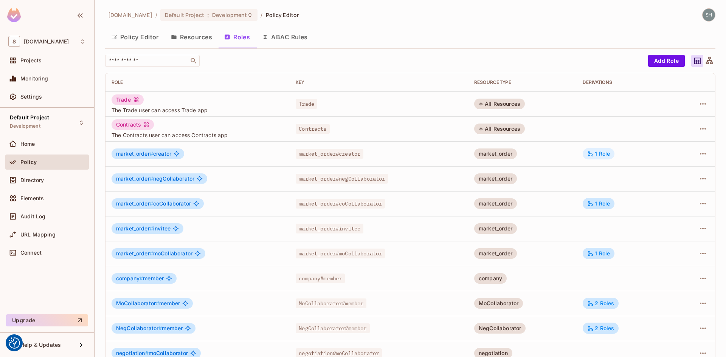
click at [603, 156] on div "1 Role" at bounding box center [598, 154] width 23 height 7
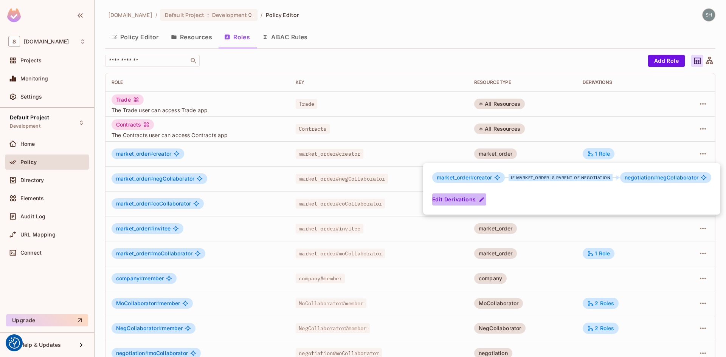
click at [455, 198] on button "Edit Derivations" at bounding box center [459, 200] width 54 height 12
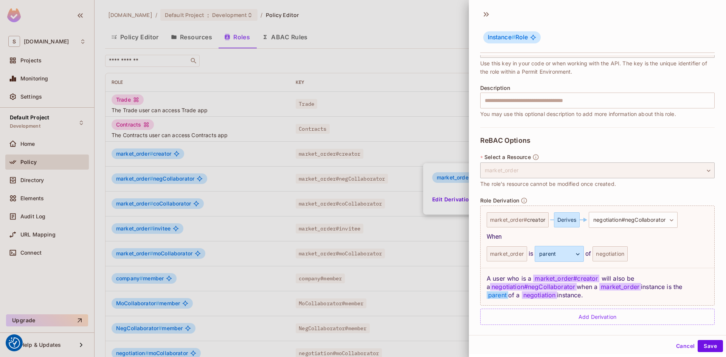
scroll to position [74, 0]
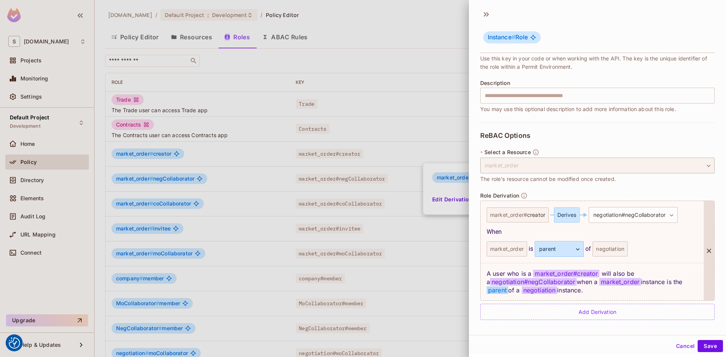
click at [643, 253] on div "market_order is parent ****** ​ of negotiation" at bounding box center [592, 249] width 211 height 16
click at [679, 345] on button "Cancel" at bounding box center [685, 346] width 25 height 12
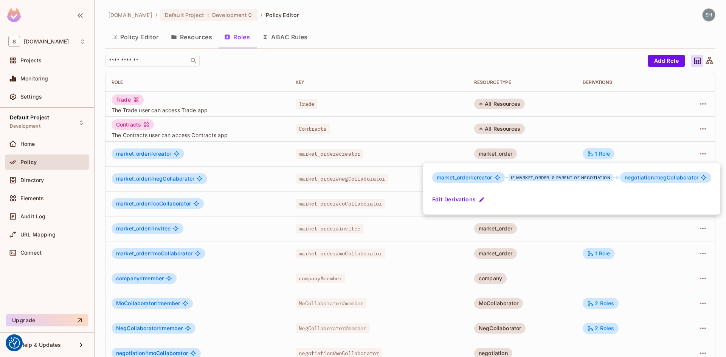
click at [478, 22] on div at bounding box center [363, 178] width 726 height 357
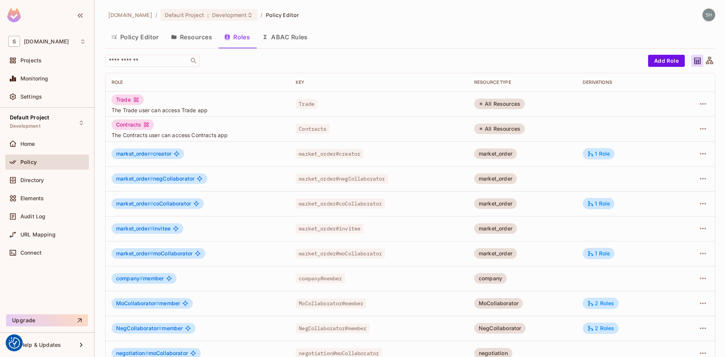
click at [194, 39] on button "Resources" at bounding box center [191, 37] width 53 height 19
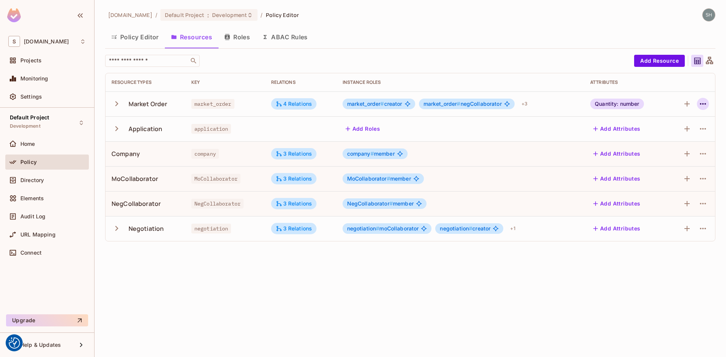
click at [706, 103] on icon "button" at bounding box center [703, 103] width 9 height 9
click at [677, 136] on div "Edit Resource" at bounding box center [670, 134] width 36 height 8
click at [704, 104] on icon "button" at bounding box center [703, 103] width 9 height 9
click at [669, 132] on div "Edit Resource" at bounding box center [670, 134] width 36 height 8
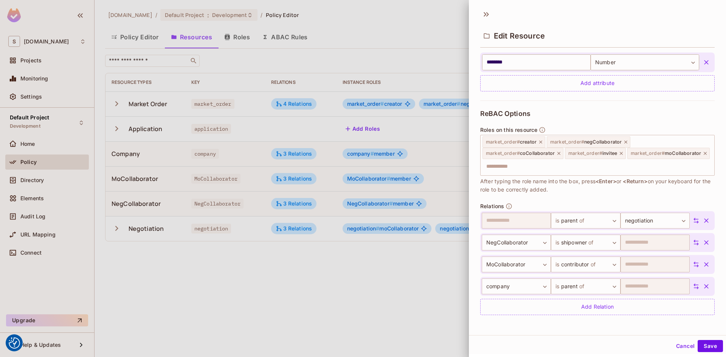
scroll to position [1, 0]
click at [412, 39] on div at bounding box center [363, 178] width 726 height 357
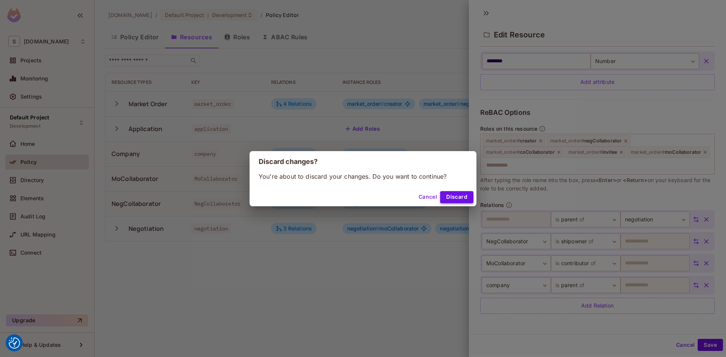
click at [454, 199] on button "Discard" at bounding box center [456, 197] width 33 height 12
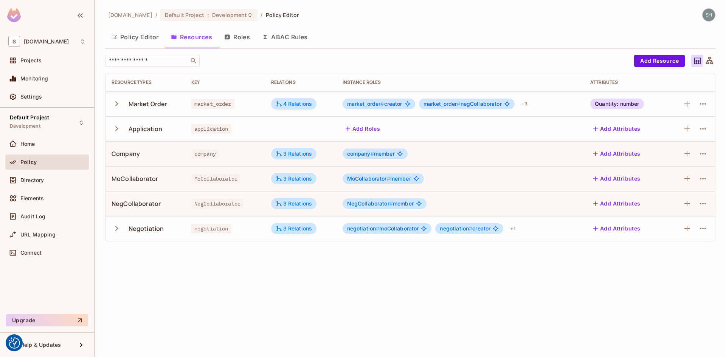
click at [240, 37] on button "Roles" at bounding box center [237, 37] width 38 height 19
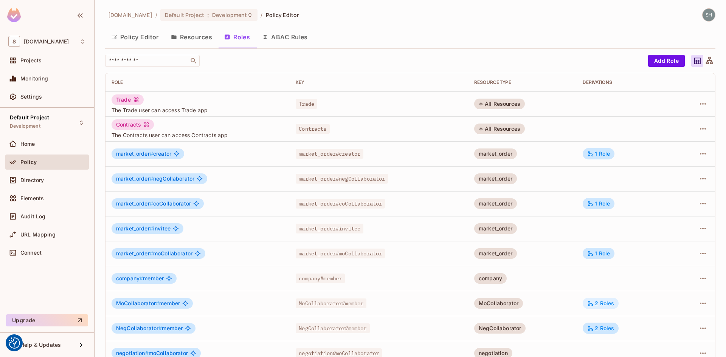
click at [601, 307] on div "2 Roles" at bounding box center [600, 303] width 27 height 7
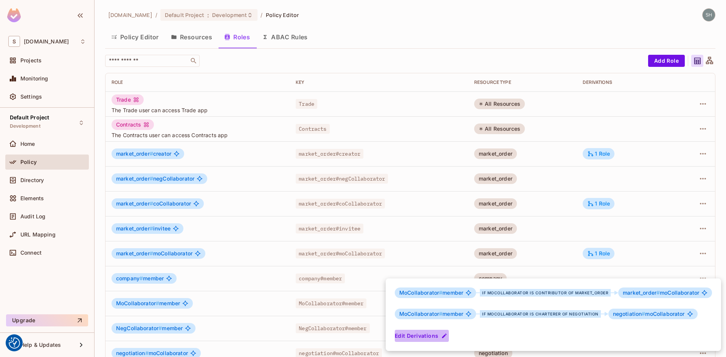
click at [415, 334] on button "Edit Derivations" at bounding box center [422, 336] width 54 height 12
